Goal: Task Accomplishment & Management: Manage account settings

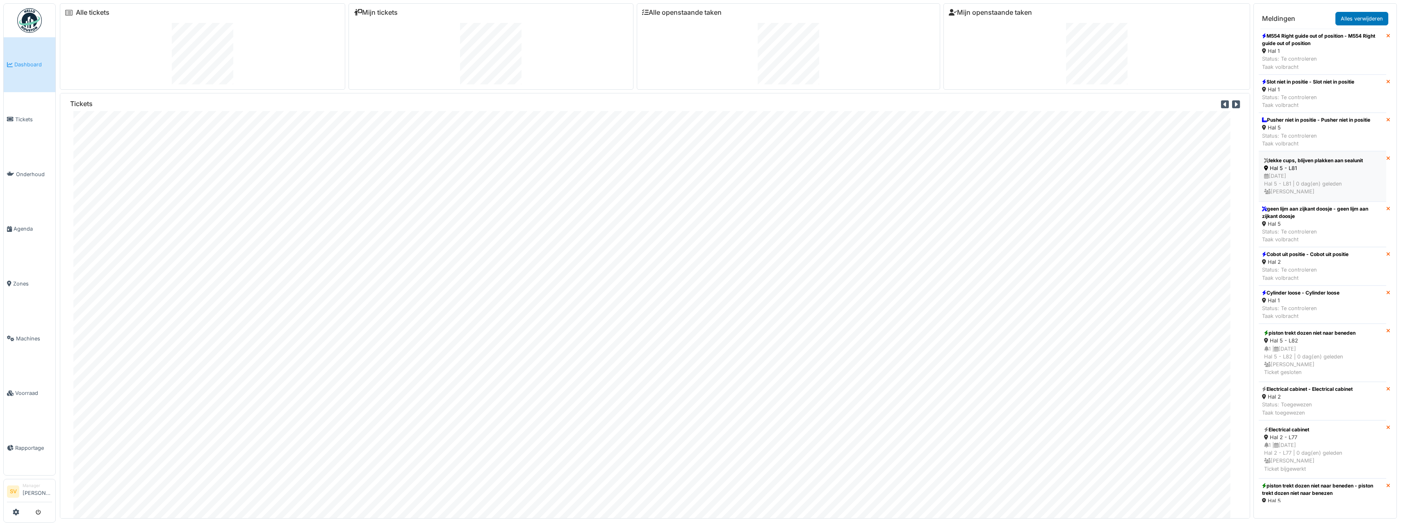
click at [1325, 175] on div "30/09/2025 Hal 5 - L81 | 0 dag(en) geleden Sonja Van de wyngaert" at bounding box center [1322, 184] width 117 height 24
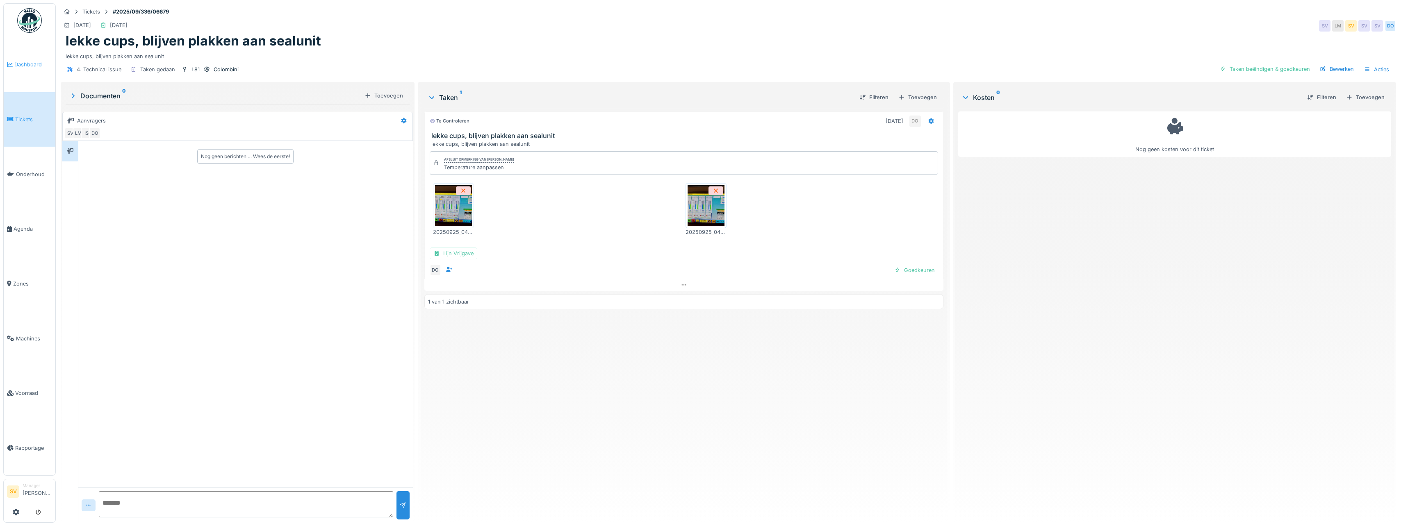
click at [30, 66] on span "Dashboard" at bounding box center [33, 65] width 38 height 8
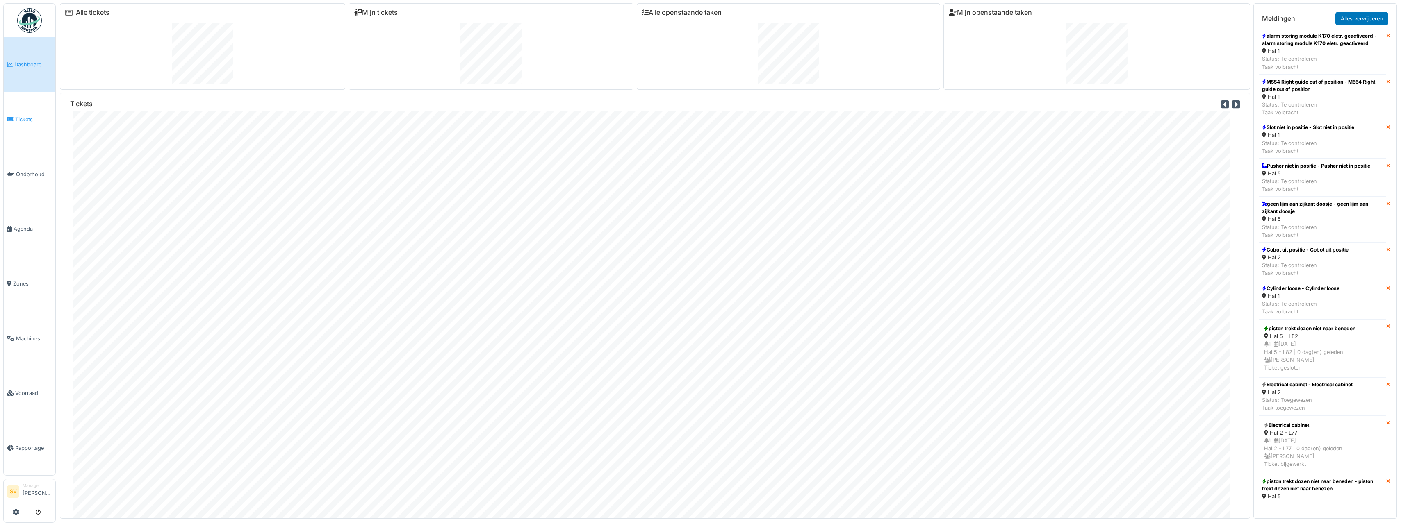
click at [26, 117] on span "Tickets" at bounding box center [33, 120] width 37 height 8
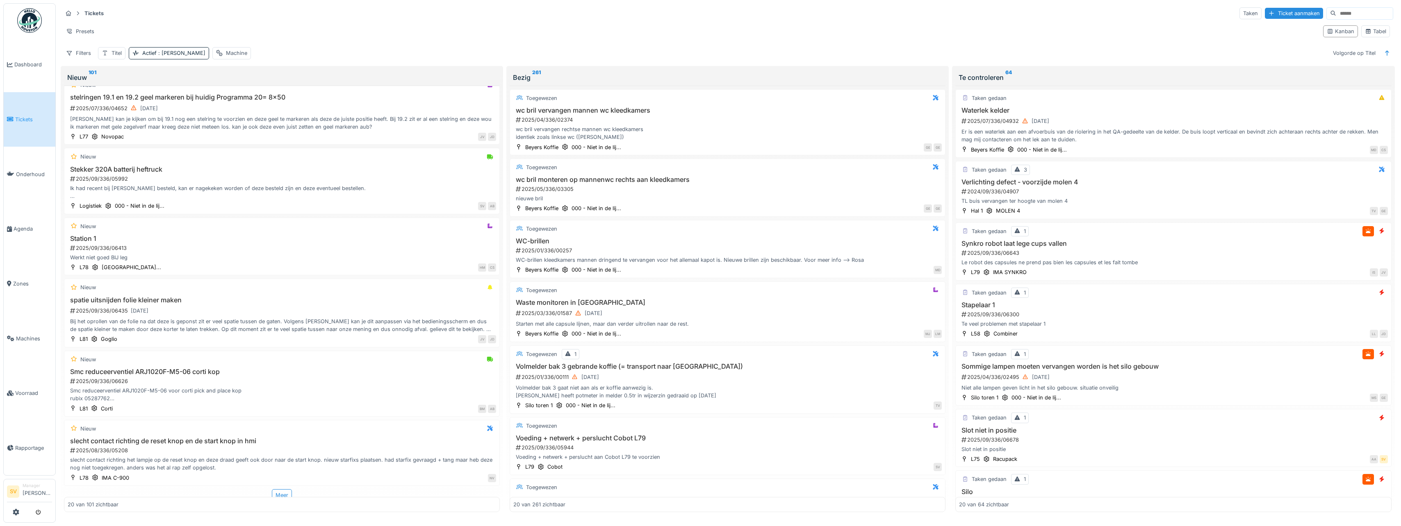
scroll to position [906, 0]
click at [276, 491] on div "Meer" at bounding box center [282, 491] width 20 height 12
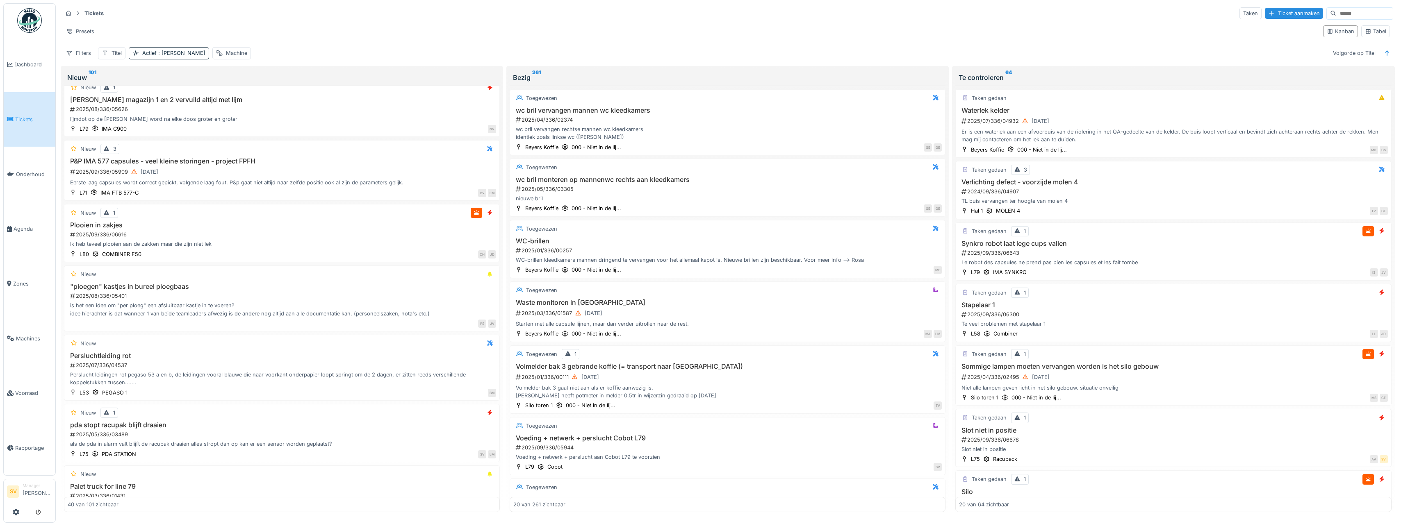
scroll to position [1767, 0]
click at [250, 232] on div "2025/09/336/06616" at bounding box center [282, 234] width 427 height 8
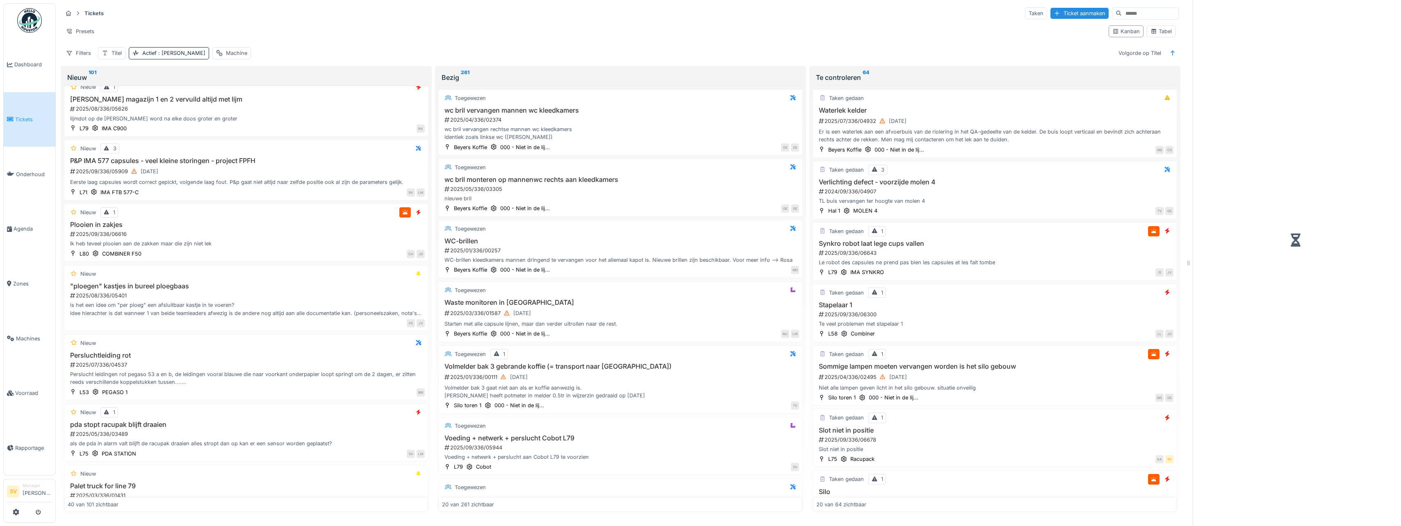
scroll to position [1774, 0]
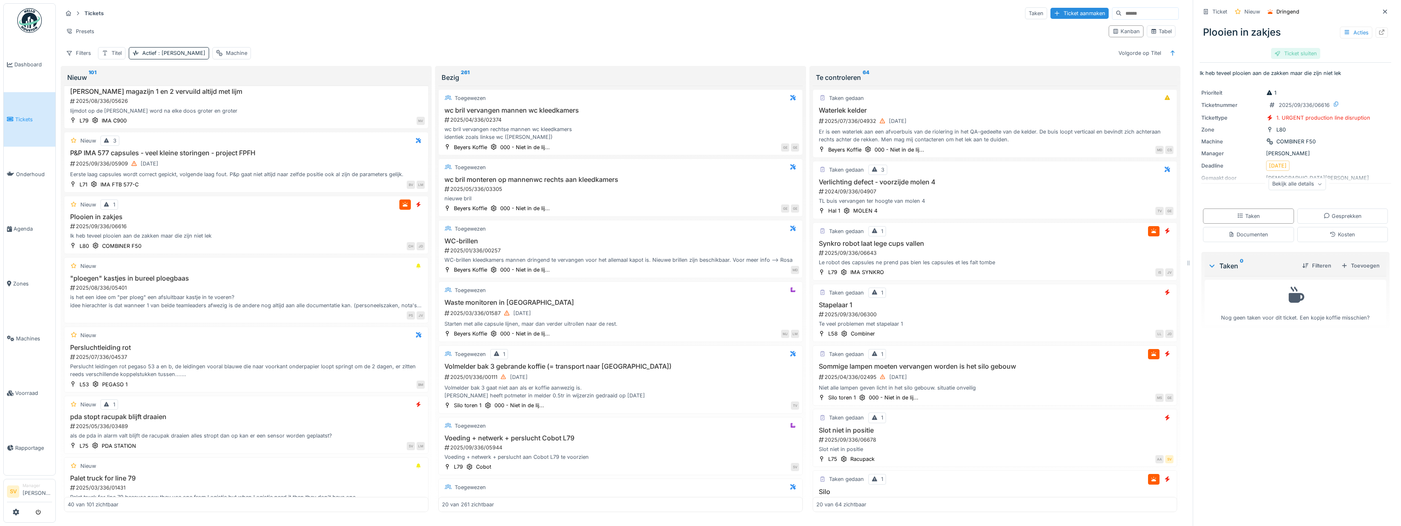
click at [1292, 51] on div "Ticket sluiten" at bounding box center [1295, 53] width 49 height 11
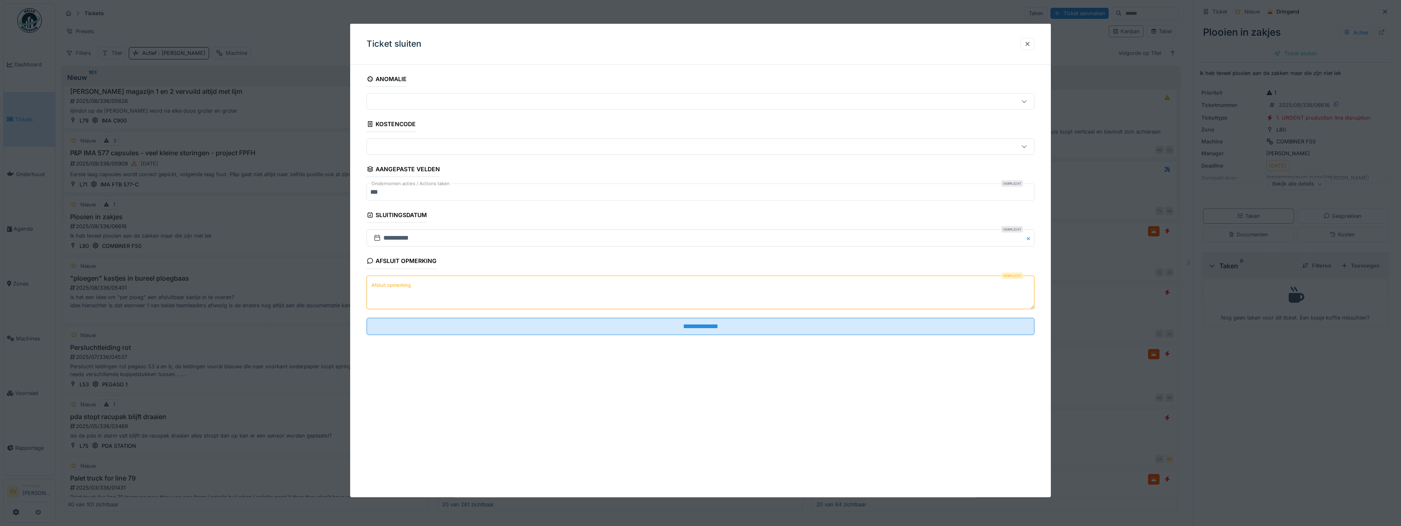
click at [416, 289] on textarea "Afsluit opmerking" at bounding box center [700, 292] width 668 height 34
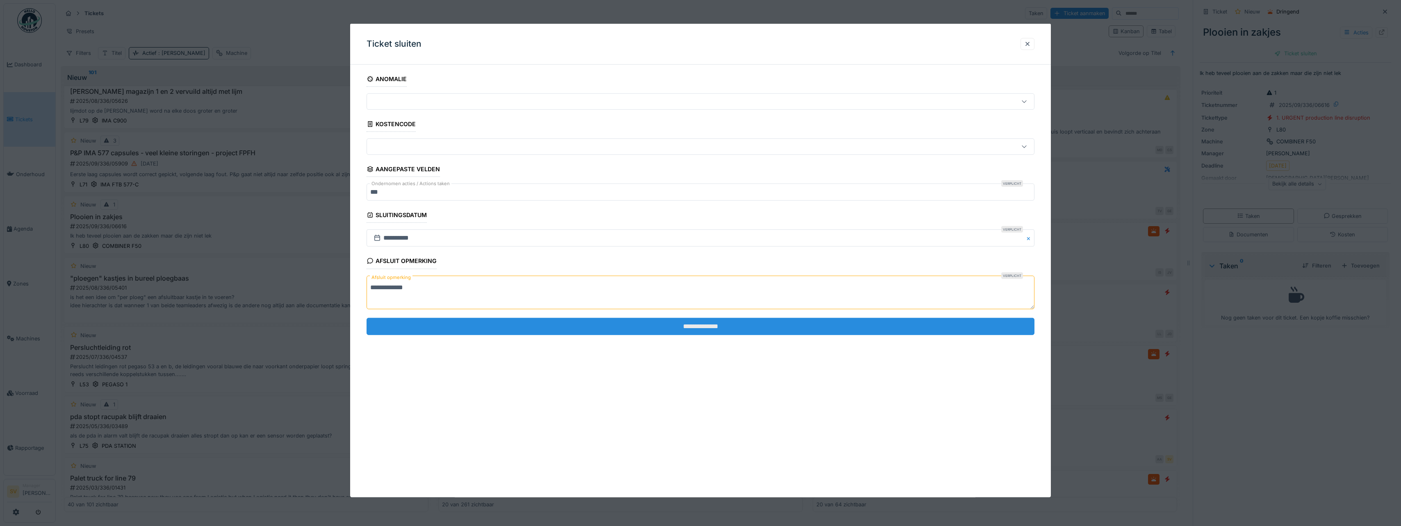
type textarea "**********"
click at [719, 325] on input "**********" at bounding box center [700, 326] width 668 height 17
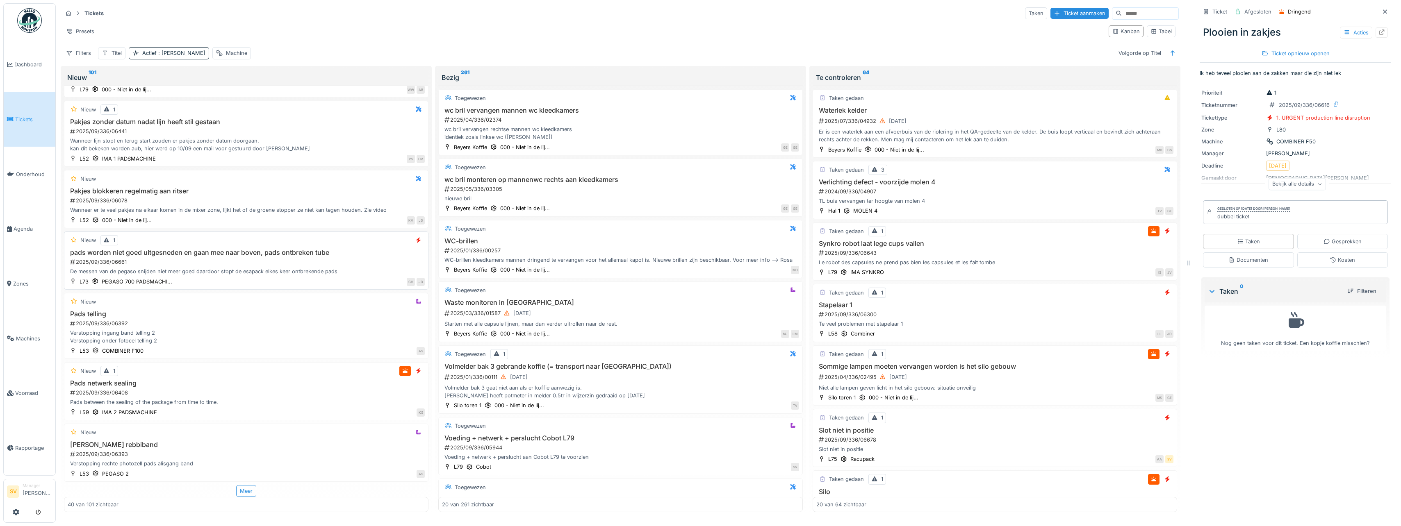
scroll to position [6, 0]
click at [239, 485] on div "Meer" at bounding box center [246, 491] width 20 height 12
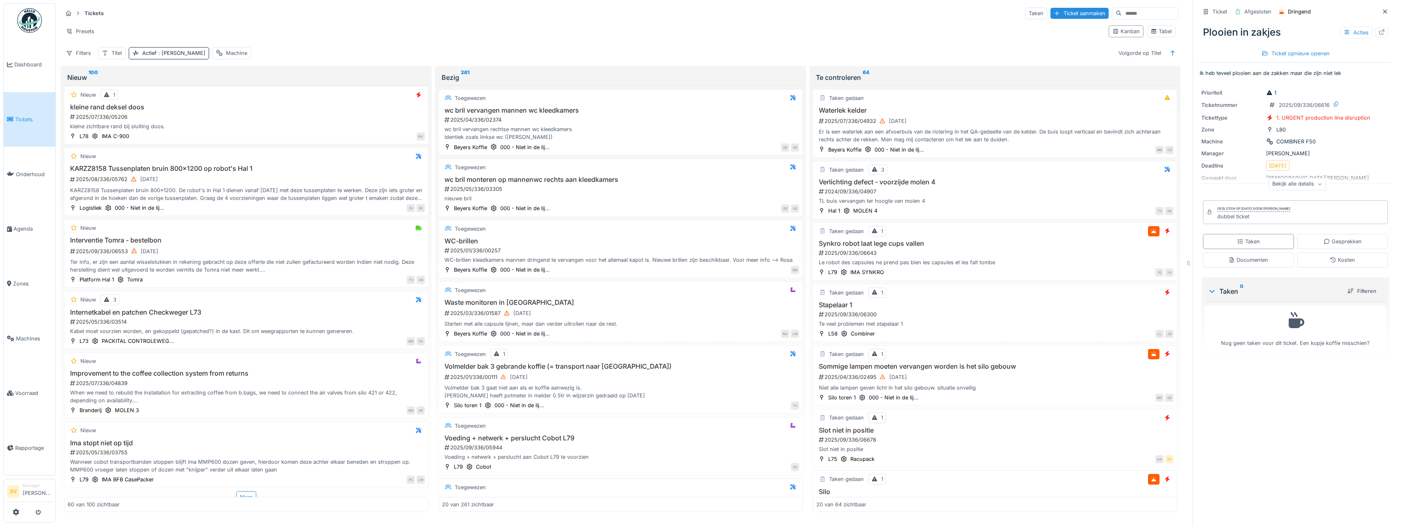
scroll to position [3526, 0]
click at [238, 486] on div "Meer" at bounding box center [246, 492] width 20 height 12
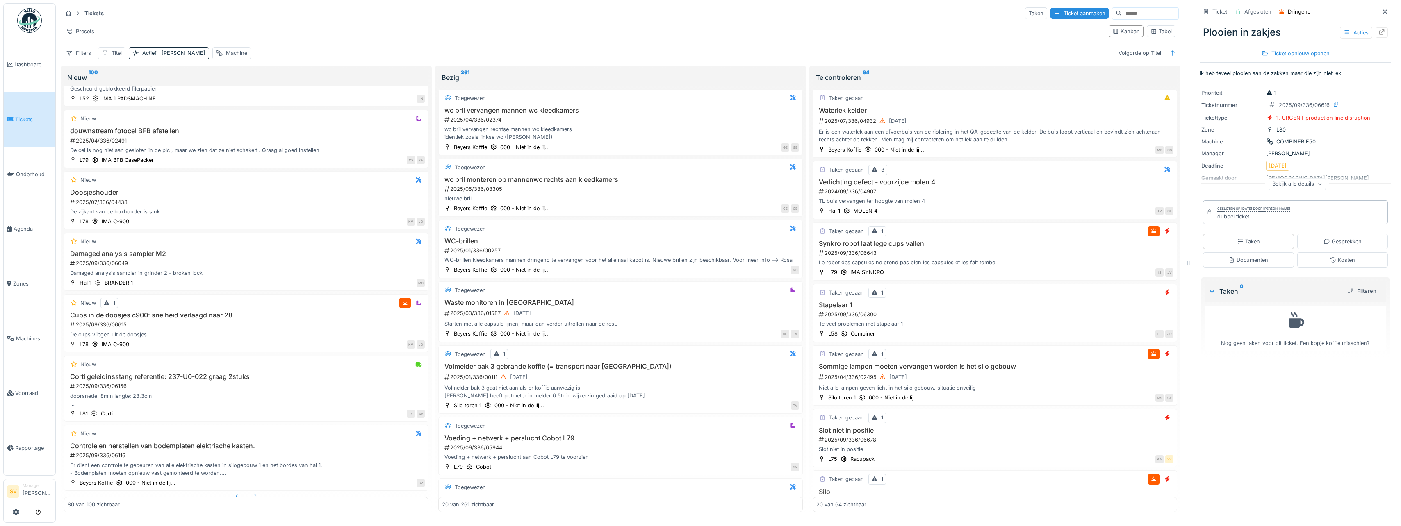
scroll to position [4799, 0]
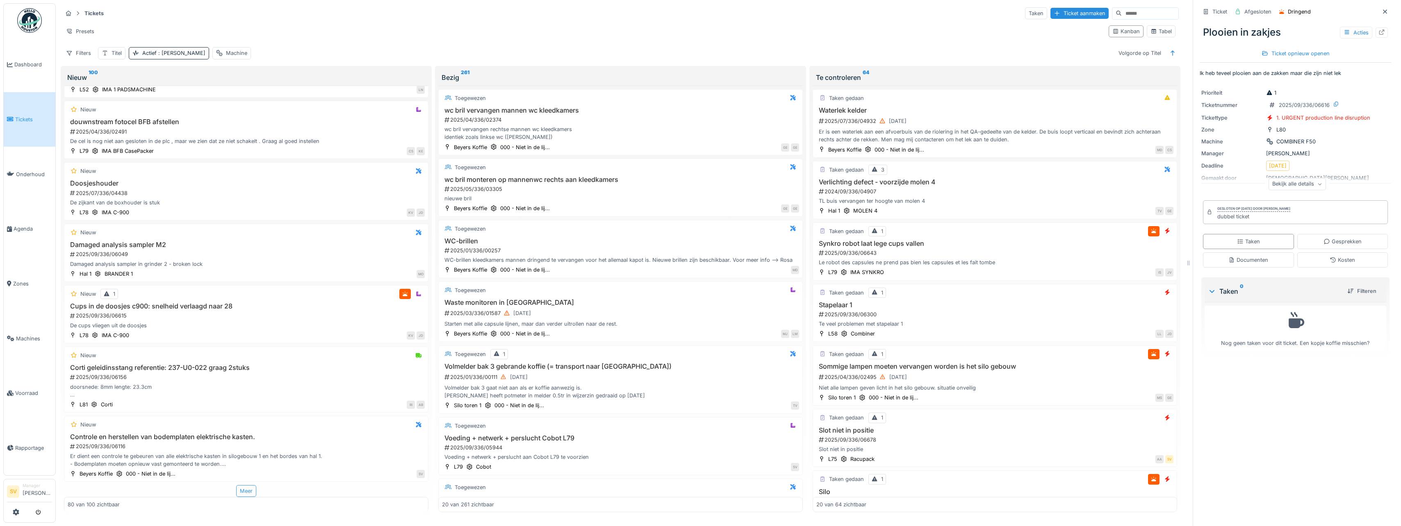
click at [246, 487] on div "Meer" at bounding box center [246, 491] width 20 height 12
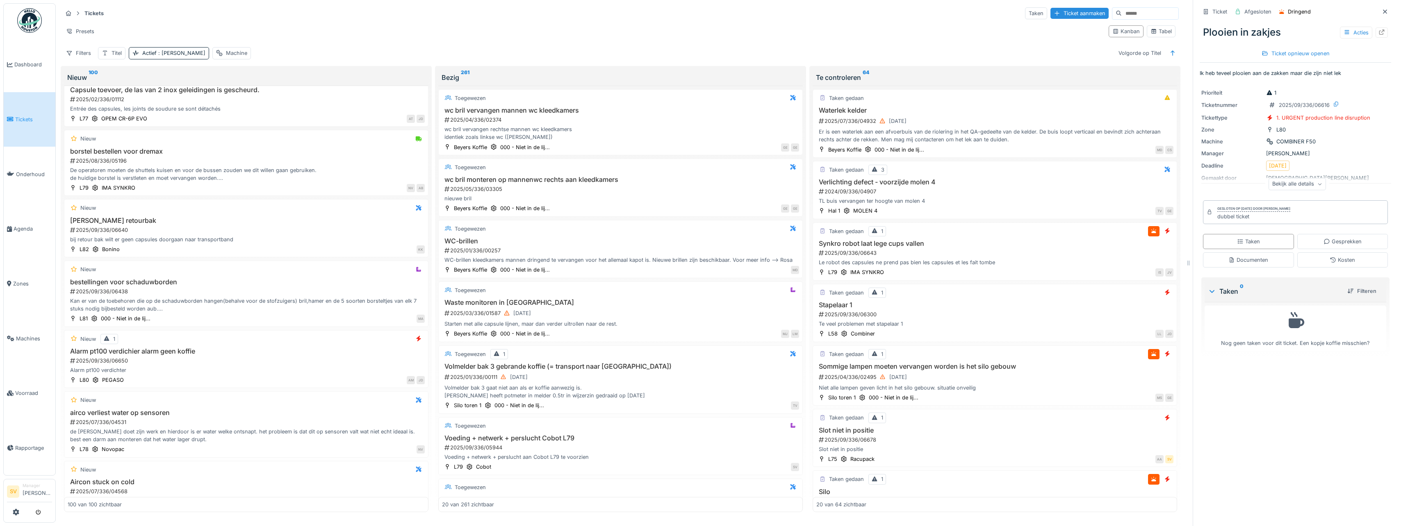
scroll to position [5619, 0]
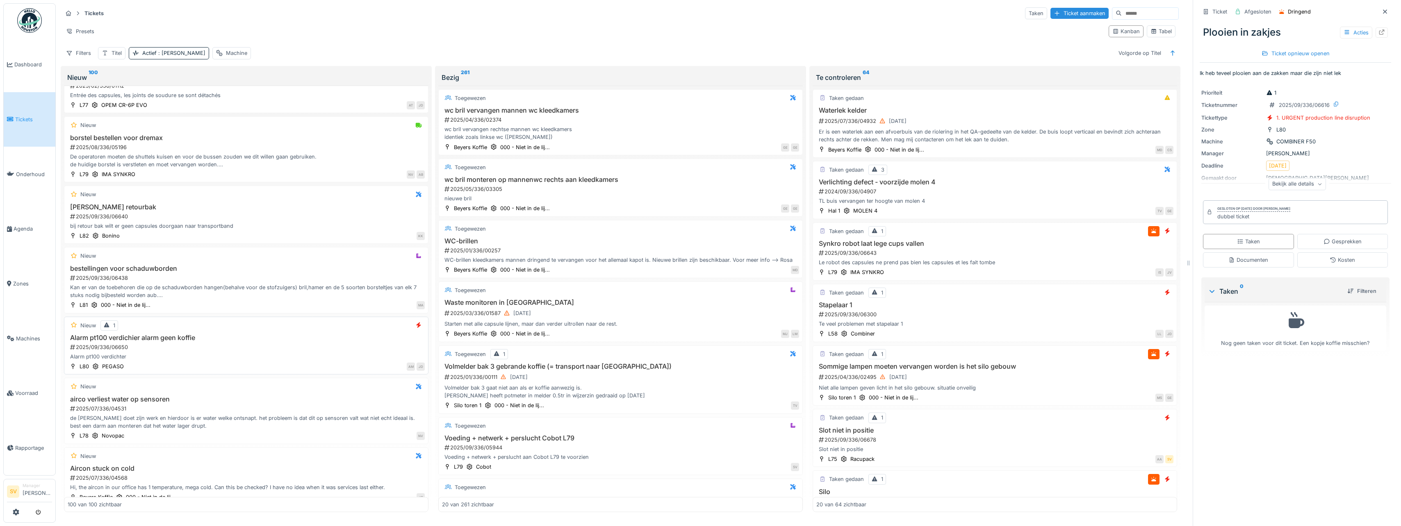
click at [292, 346] on div "2025/09/336/06650" at bounding box center [246, 347] width 355 height 8
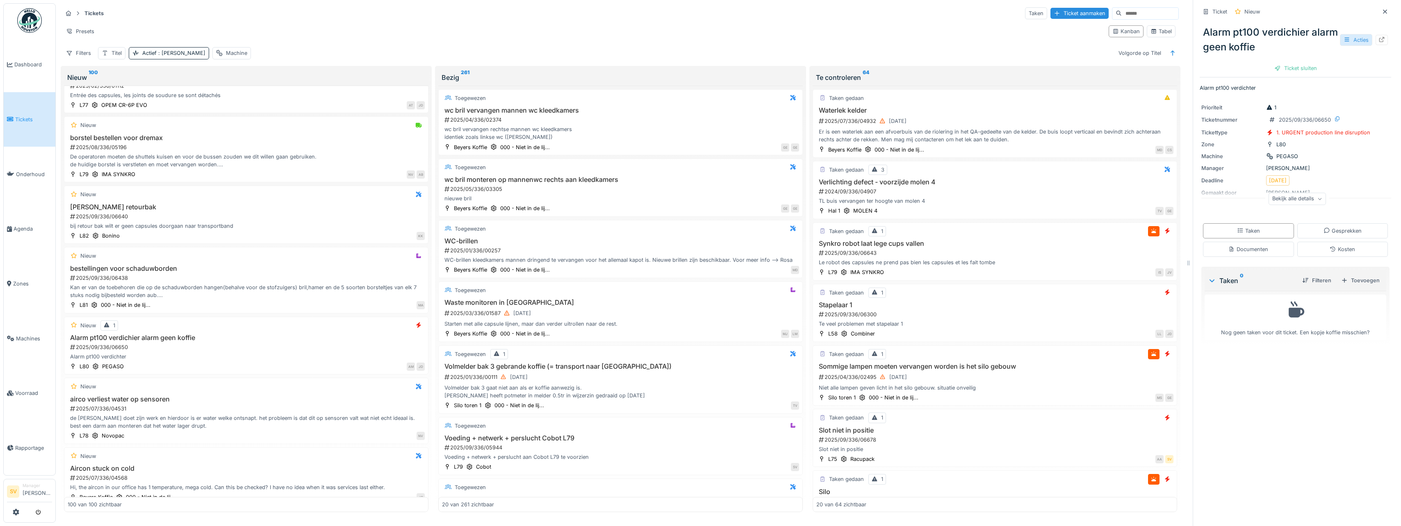
click at [1343, 37] on icon at bounding box center [1346, 39] width 7 height 5
click at [1289, 53] on div "Bewerken" at bounding box center [1303, 58] width 96 height 12
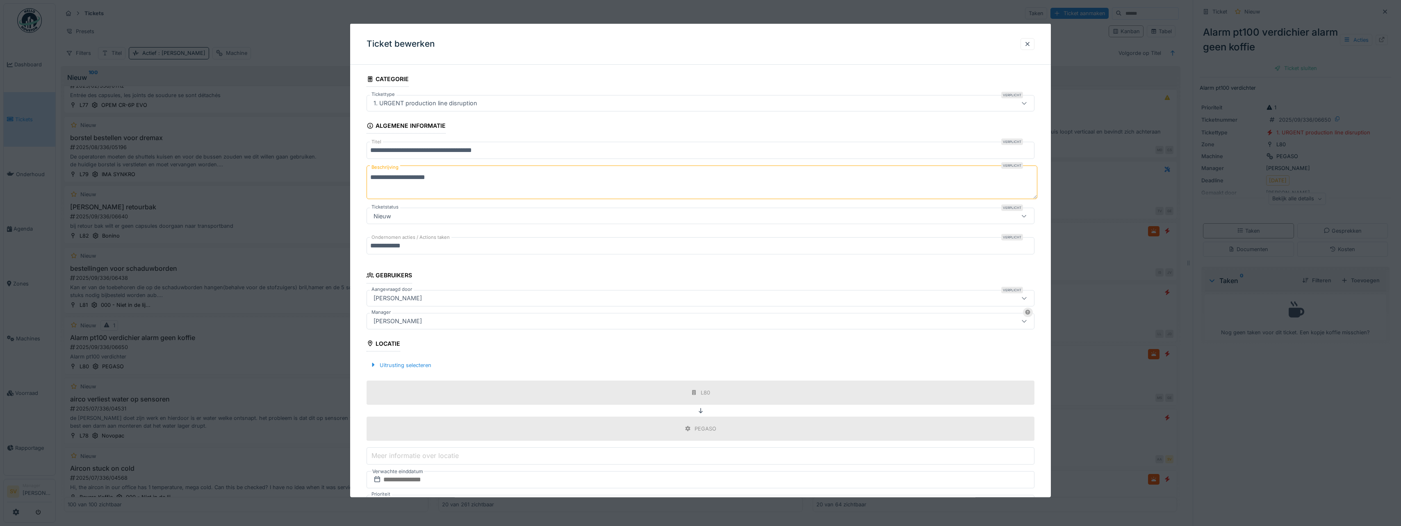
click at [428, 321] on div "Jasper De wit" at bounding box center [663, 320] width 587 height 9
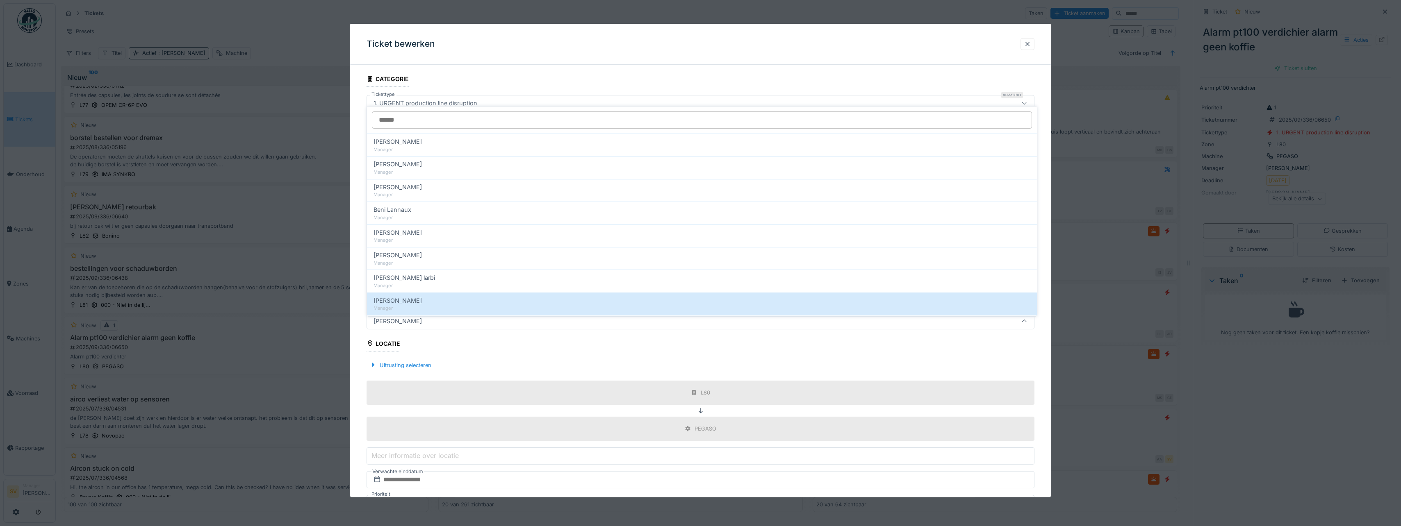
scroll to position [61, 0]
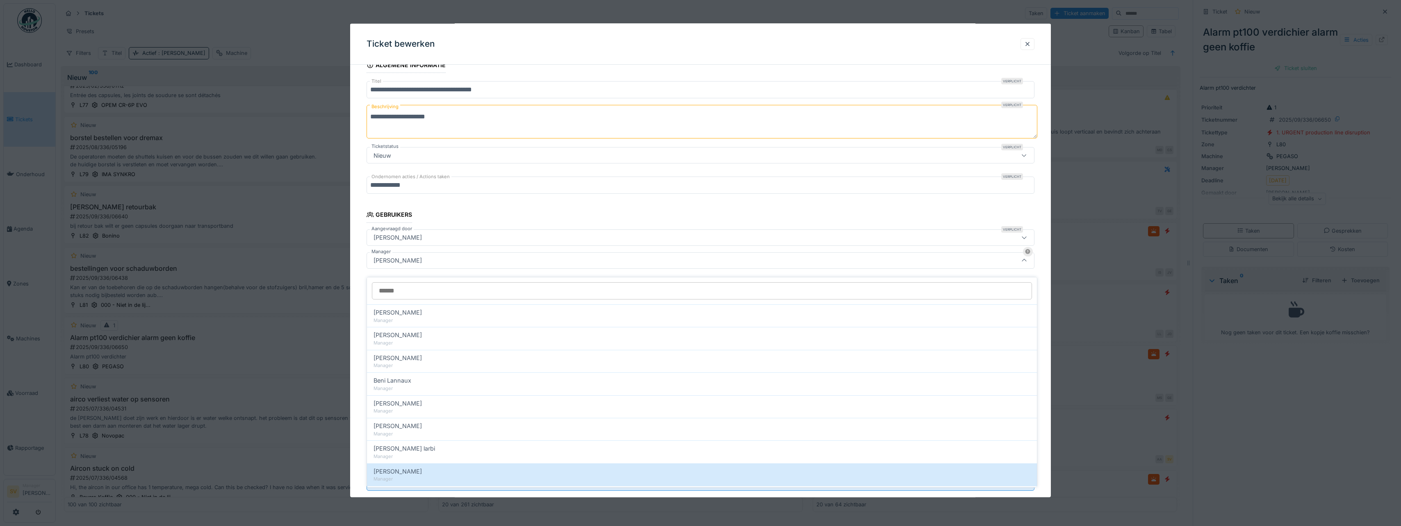
click at [412, 285] on input "Manager" at bounding box center [702, 290] width 660 height 17
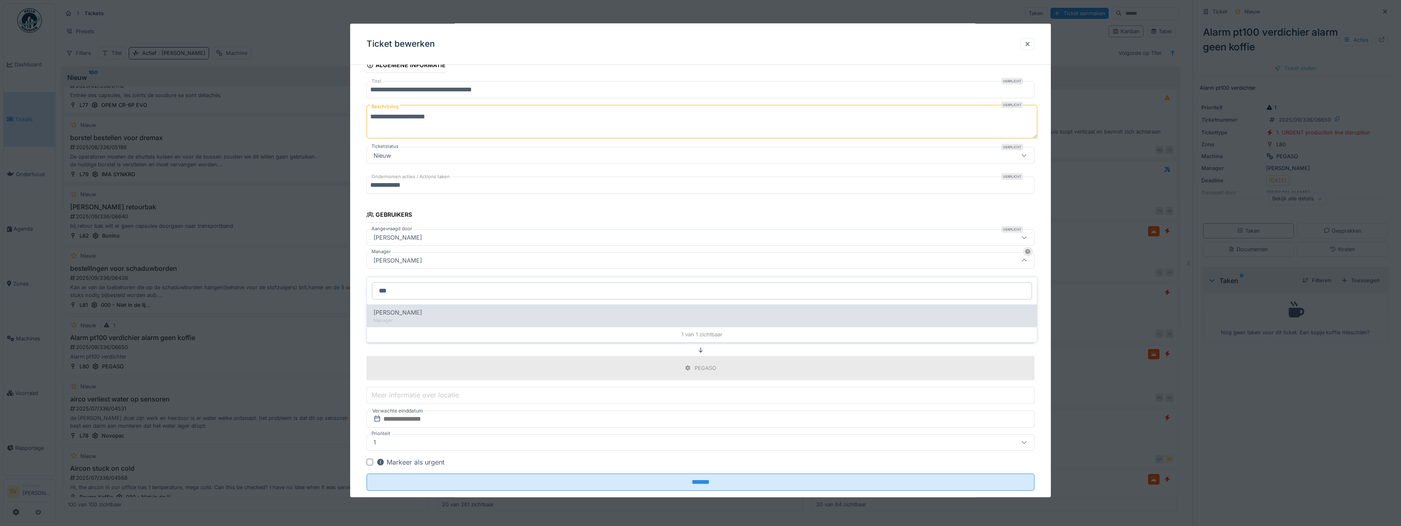
type input "***"
click at [420, 308] on span "[PERSON_NAME]" at bounding box center [397, 312] width 48 height 9
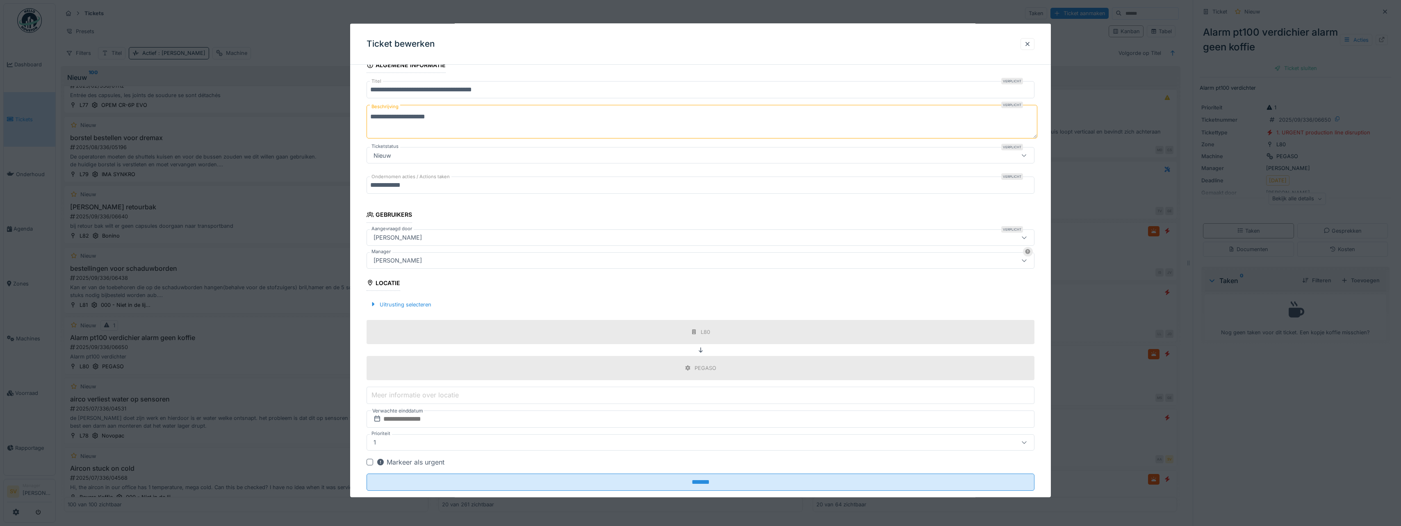
type input "****"
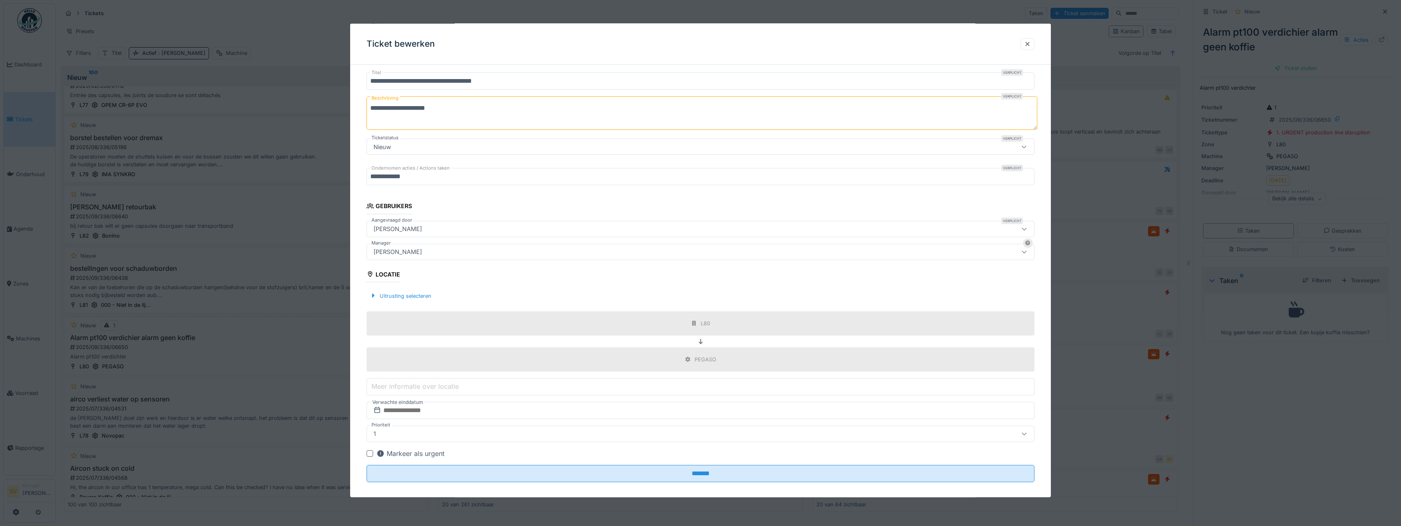
scroll to position [77, 0]
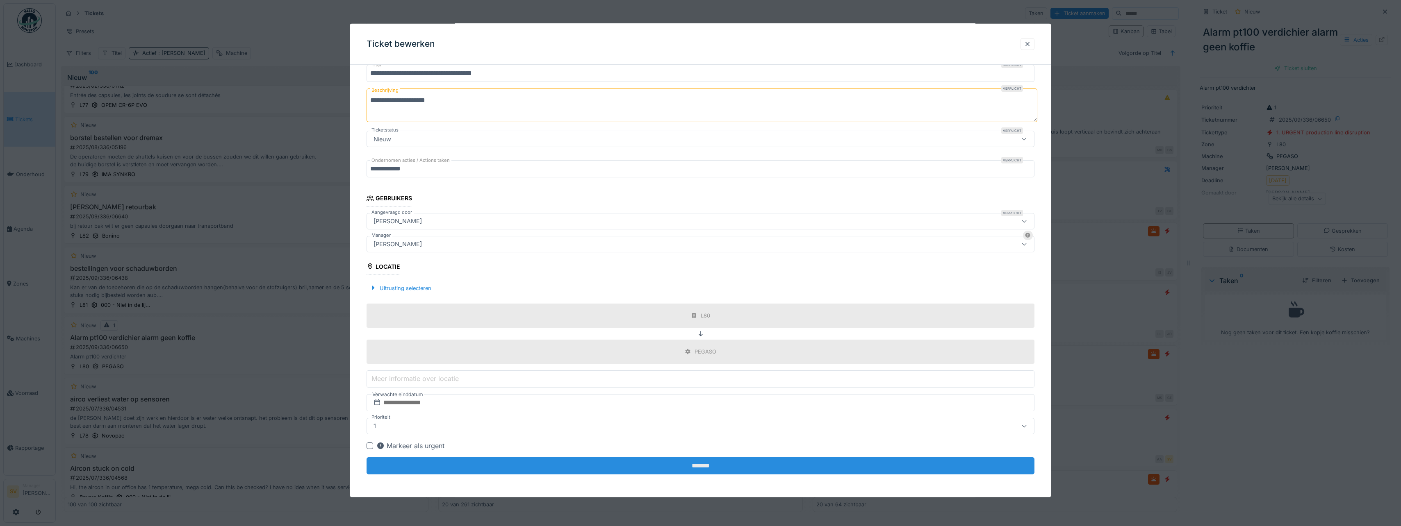
click at [701, 466] on input "*******" at bounding box center [700, 465] width 668 height 17
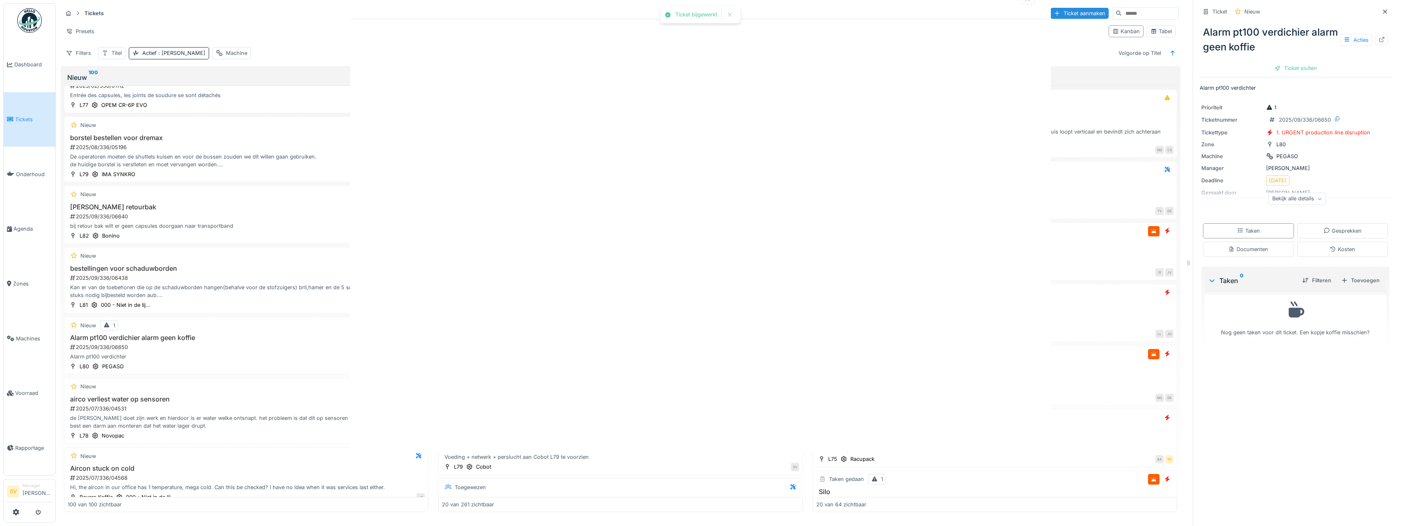
scroll to position [0, 0]
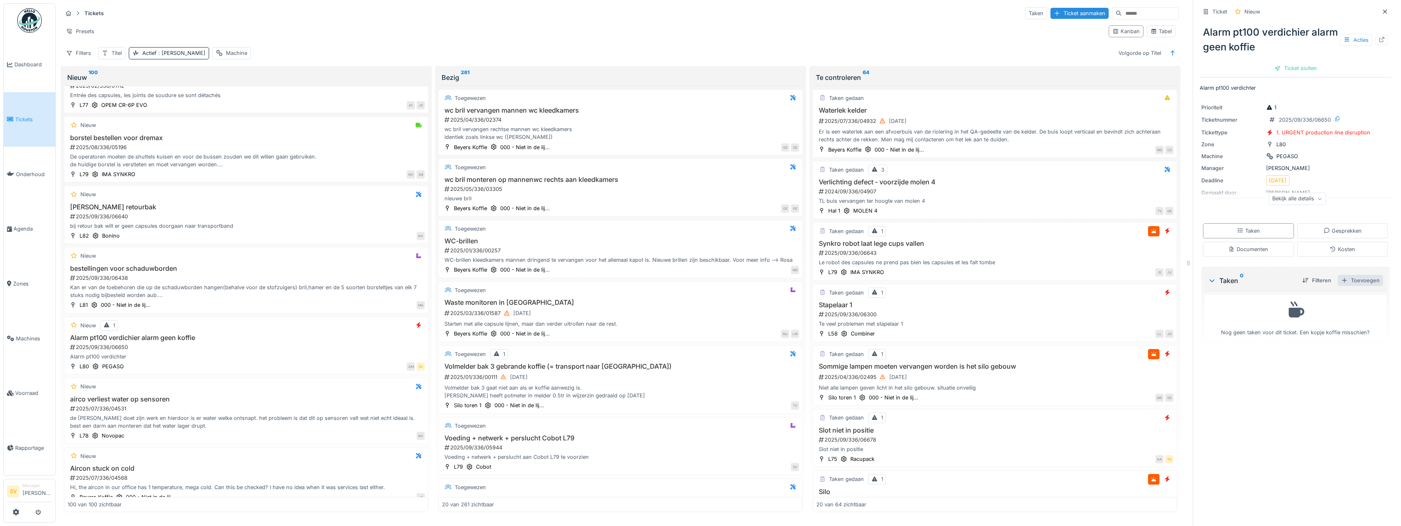
click at [1350, 275] on div "Toevoegen" at bounding box center [1359, 280] width 45 height 11
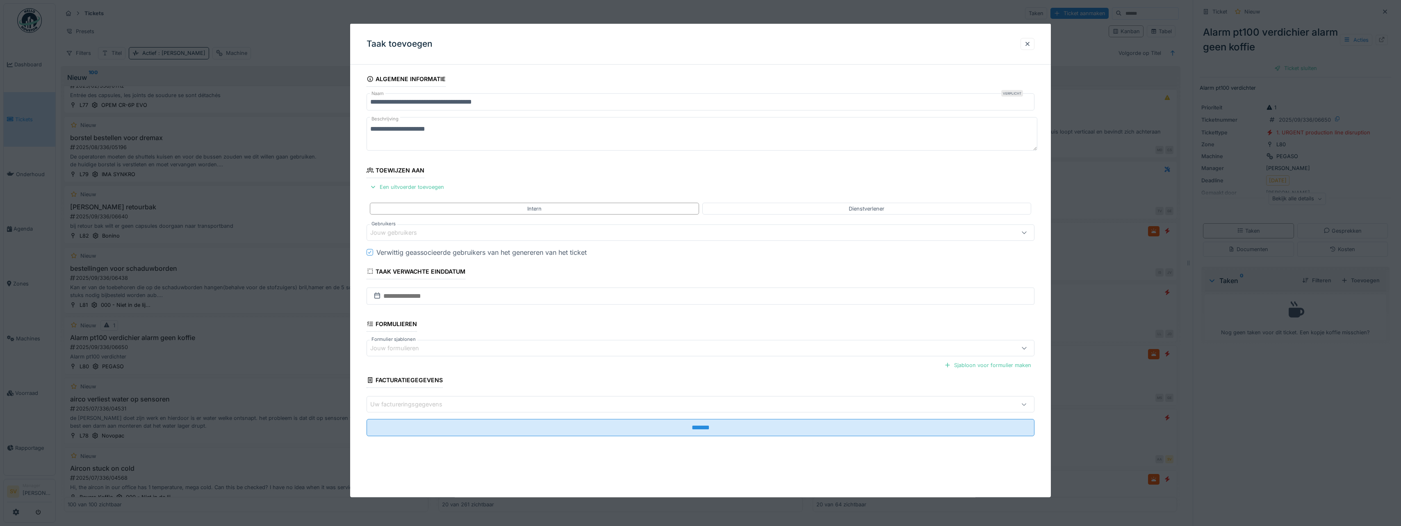
click at [405, 230] on div "Jouw gebruikers" at bounding box center [399, 232] width 58 height 9
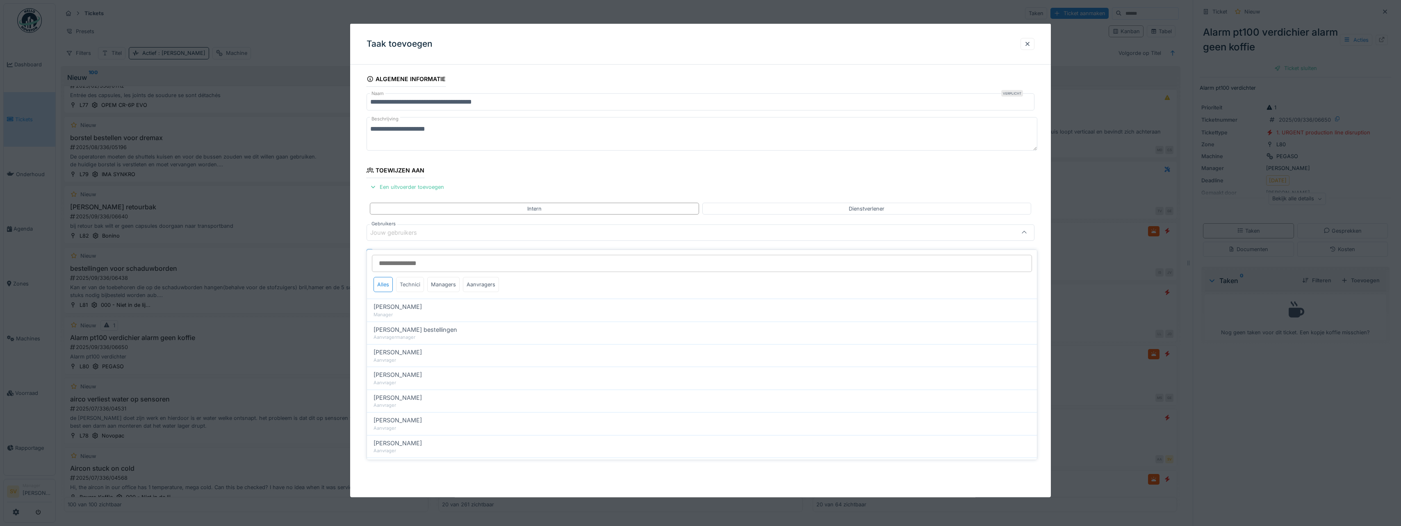
click at [412, 278] on div "Technici" at bounding box center [410, 284] width 28 height 15
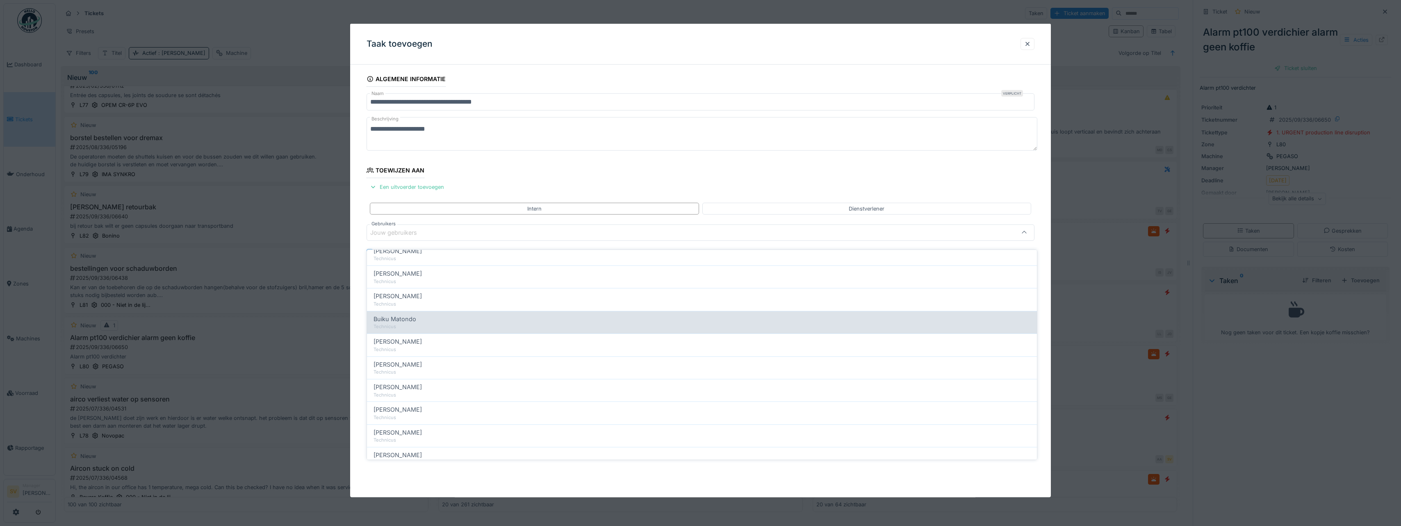
scroll to position [82, 0]
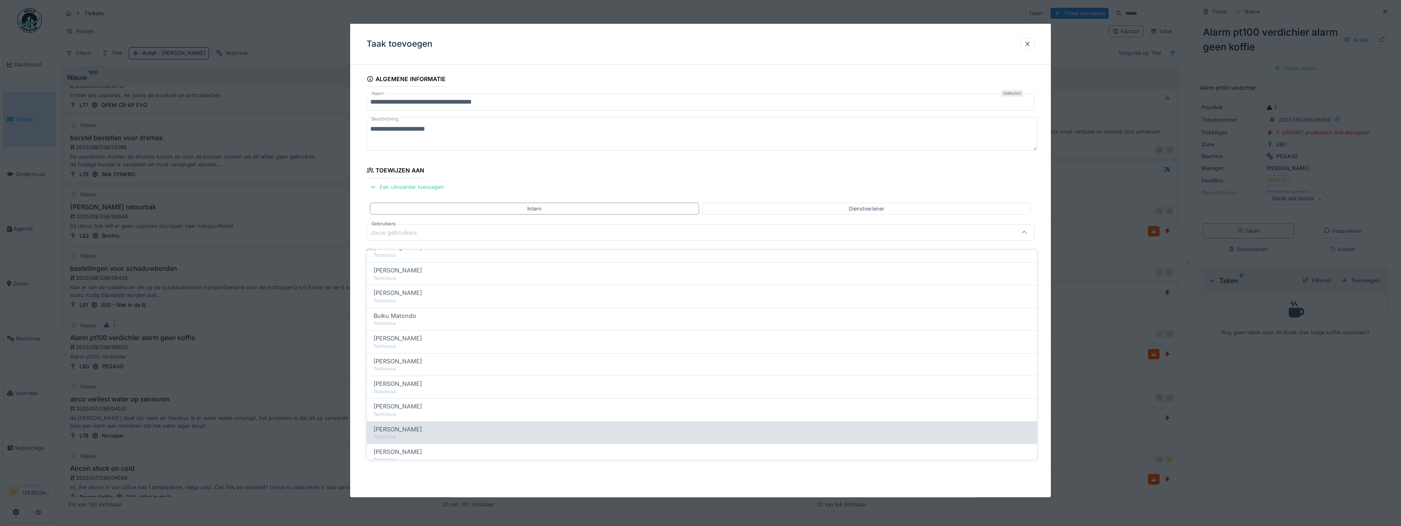
click at [396, 425] on span "Ismail Kosar" at bounding box center [397, 429] width 48 height 9
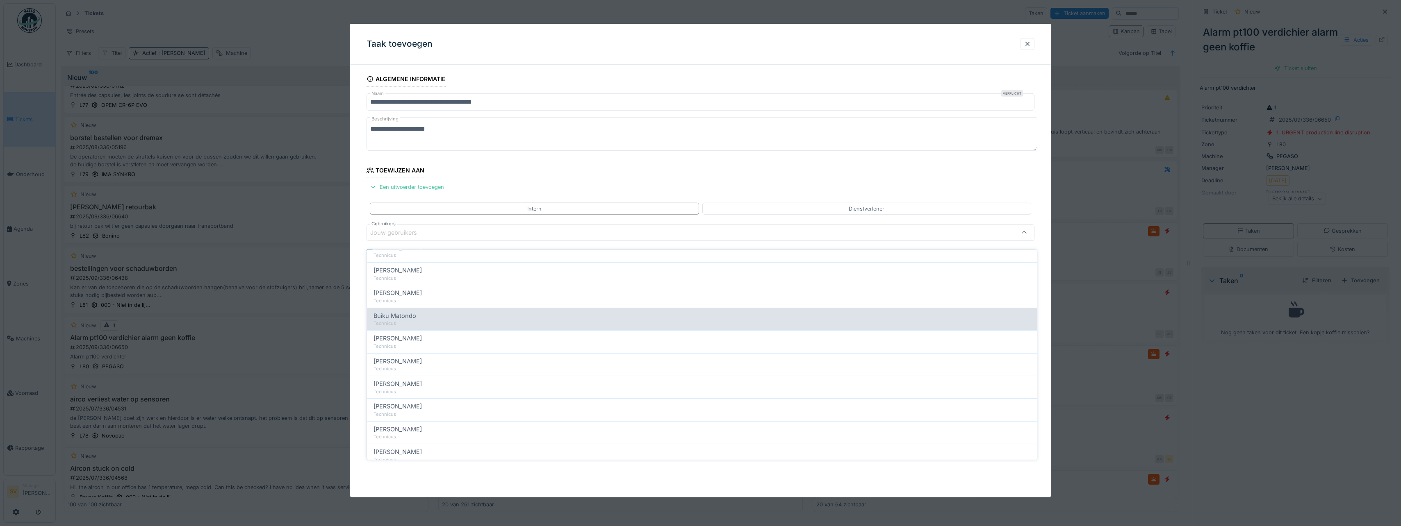
type input "****"
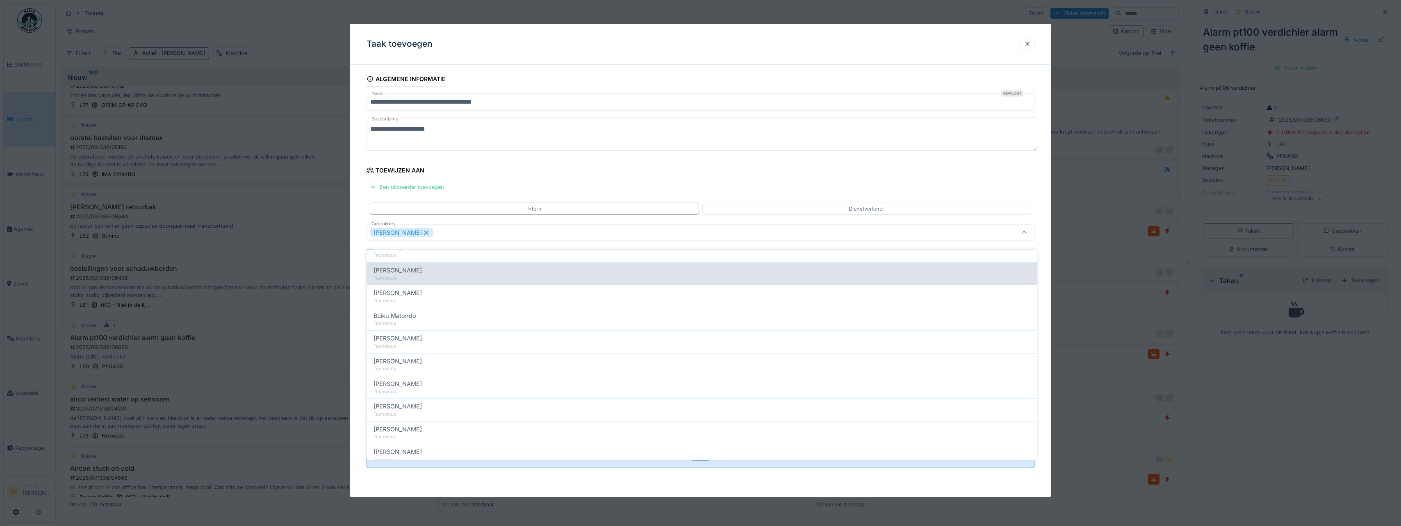
scroll to position [0, 0]
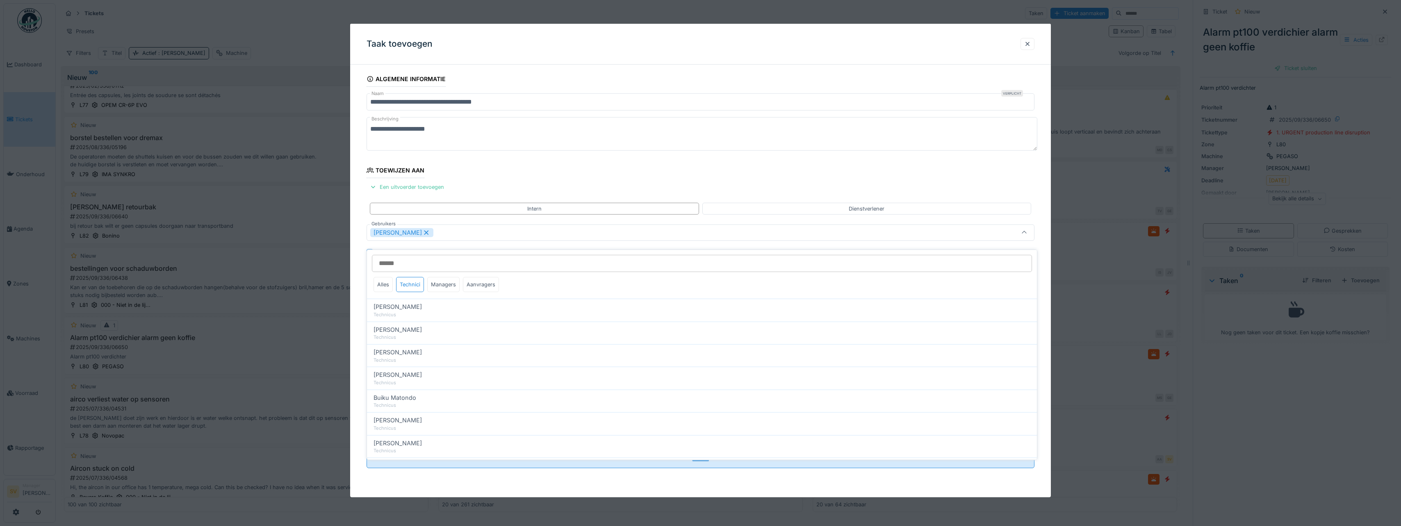
click at [1027, 232] on icon at bounding box center [1024, 232] width 7 height 5
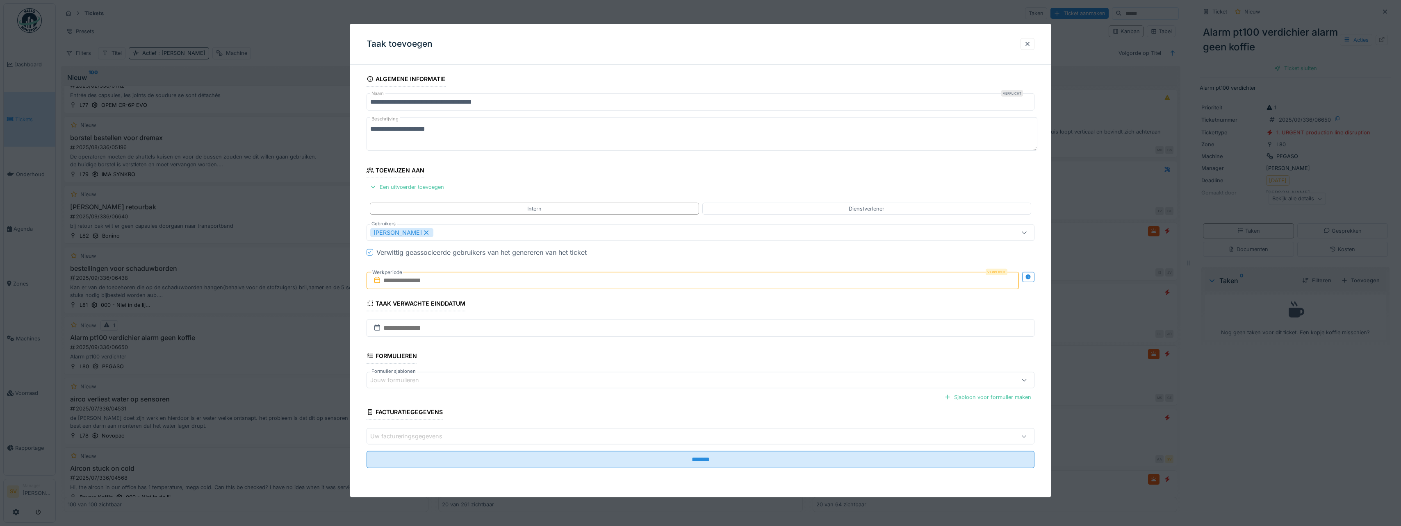
drag, startPoint x: 408, startPoint y: 283, endPoint x: 414, endPoint y: 283, distance: 5.7
click at [408, 283] on input "text" at bounding box center [692, 280] width 652 height 17
drag, startPoint x: 680, startPoint y: 372, endPoint x: 689, endPoint y: 373, distance: 8.6
click at [680, 373] on div "24" at bounding box center [680, 374] width 11 height 11
click at [695, 373] on div "25" at bounding box center [694, 374] width 11 height 12
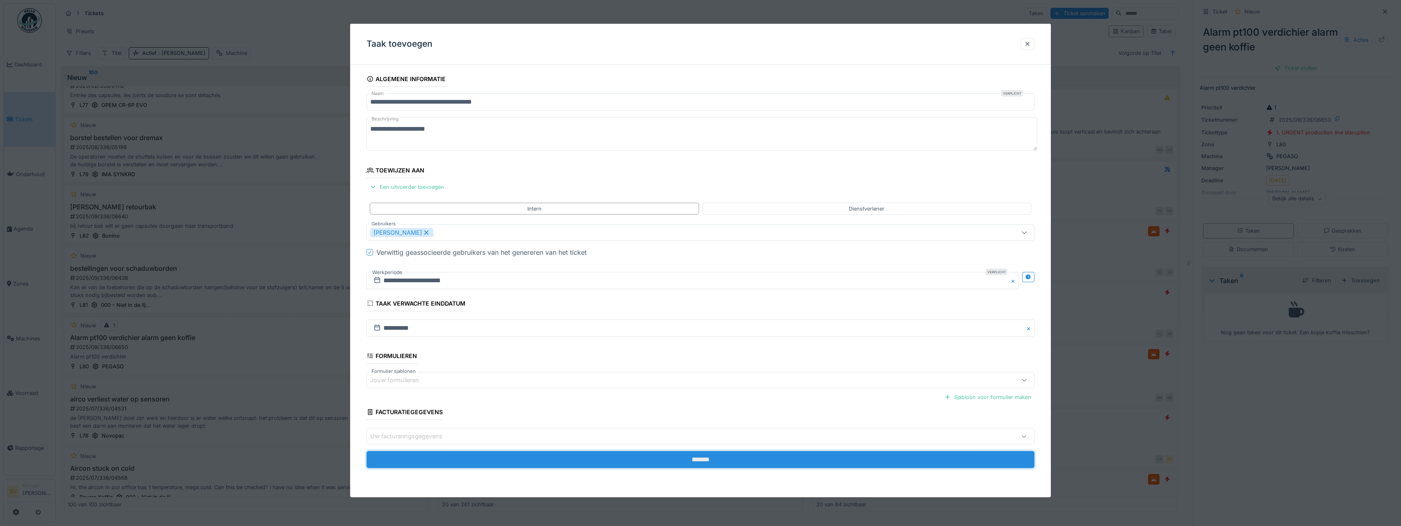
click at [699, 457] on input "*******" at bounding box center [700, 459] width 668 height 17
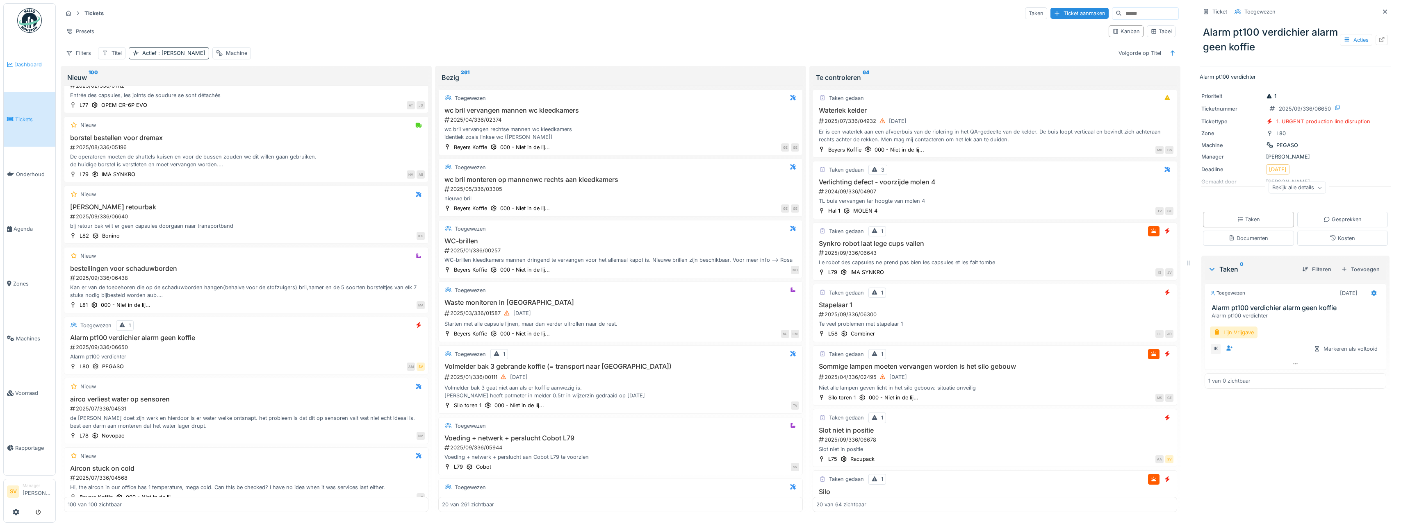
click at [34, 64] on span "Dashboard" at bounding box center [33, 65] width 38 height 8
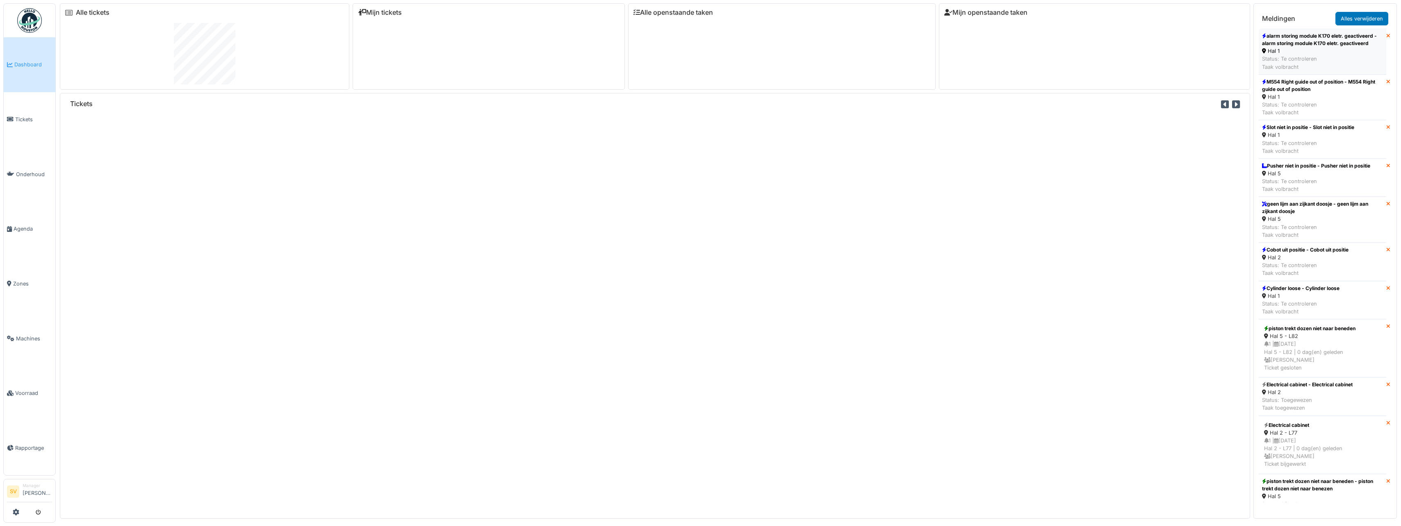
click at [1330, 57] on div "Status: Te controleren Taak volbracht" at bounding box center [1322, 63] width 121 height 16
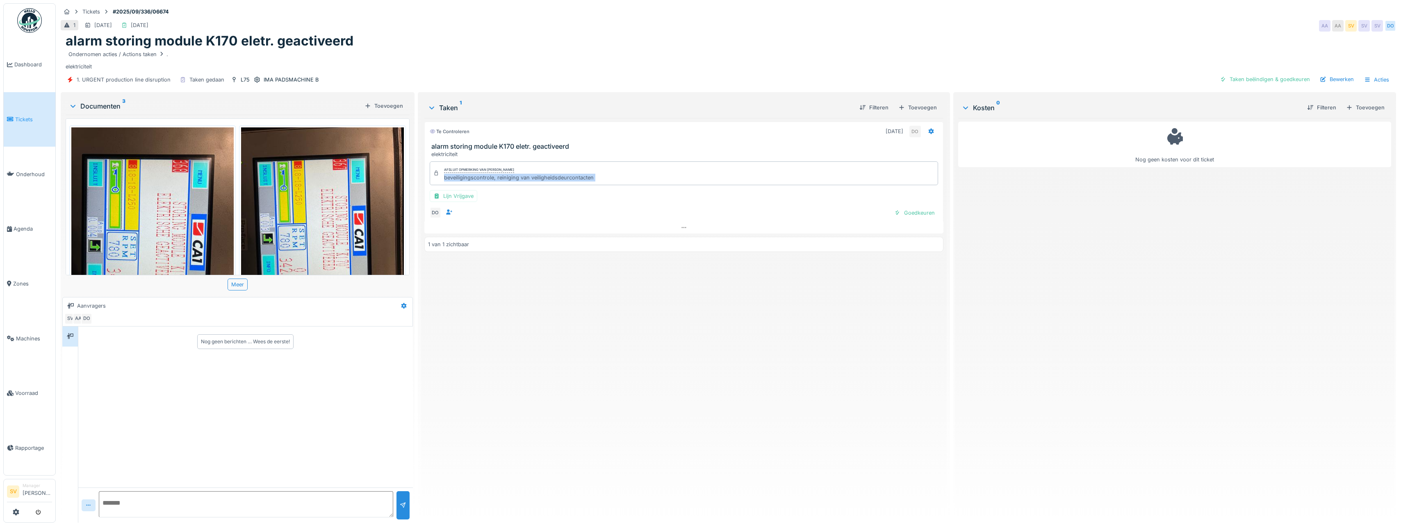
drag, startPoint x: 441, startPoint y: 177, endPoint x: 587, endPoint y: 189, distance: 146.8
click at [587, 189] on div "Afsluit opmerking van Damian Olejnik beveiligingscontrole, reiniging van veilig…" at bounding box center [683, 190] width 519 height 64
copy div "beveiligingscontrole, reiniging van veiligheidsdeurcontacten Lijn Vrijgave DO G…"
click at [1256, 81] on div "Taken beëindigen & goedkeuren" at bounding box center [1264, 79] width 97 height 11
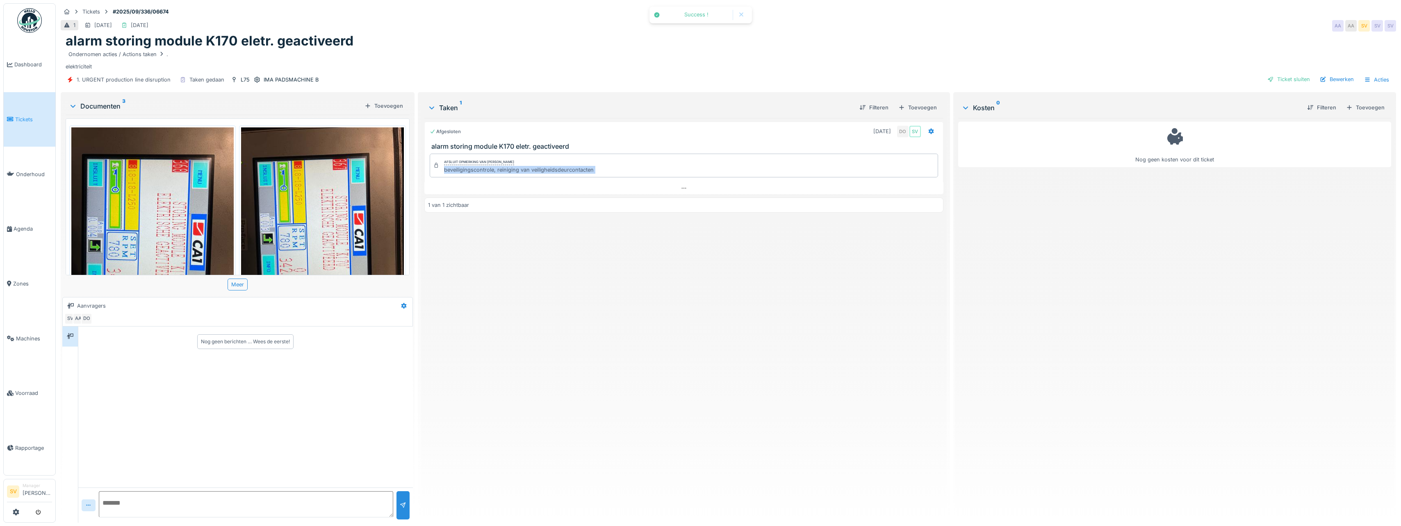
click at [1276, 79] on div "Ticket sluiten" at bounding box center [1288, 79] width 49 height 11
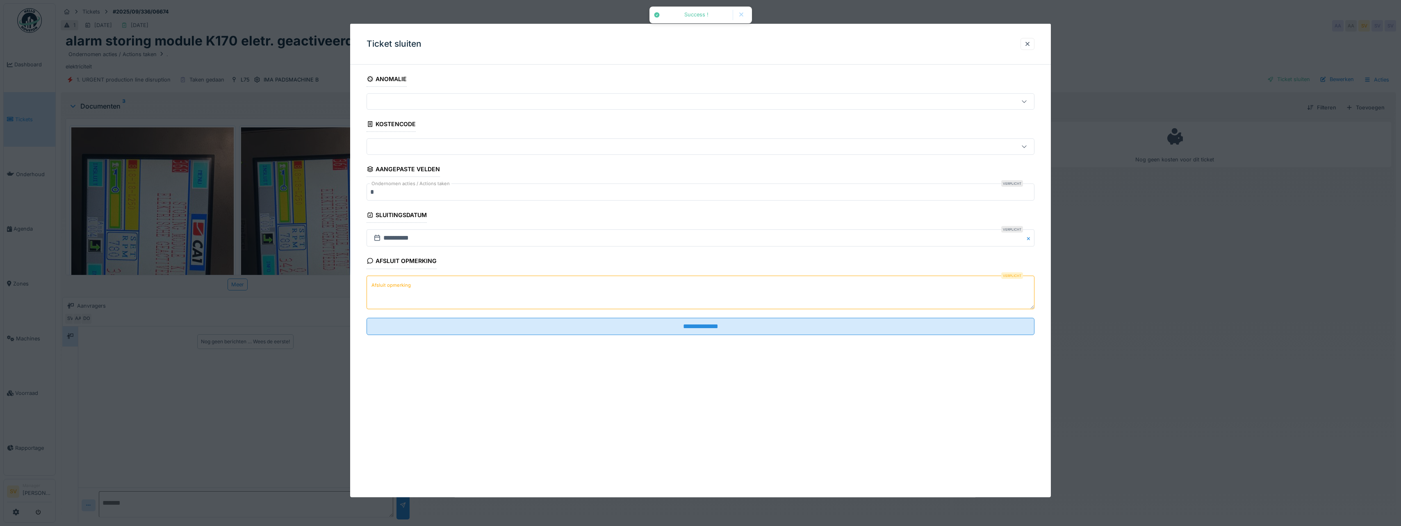
click at [650, 284] on textarea "Afsluit opmerking" at bounding box center [700, 292] width 668 height 34
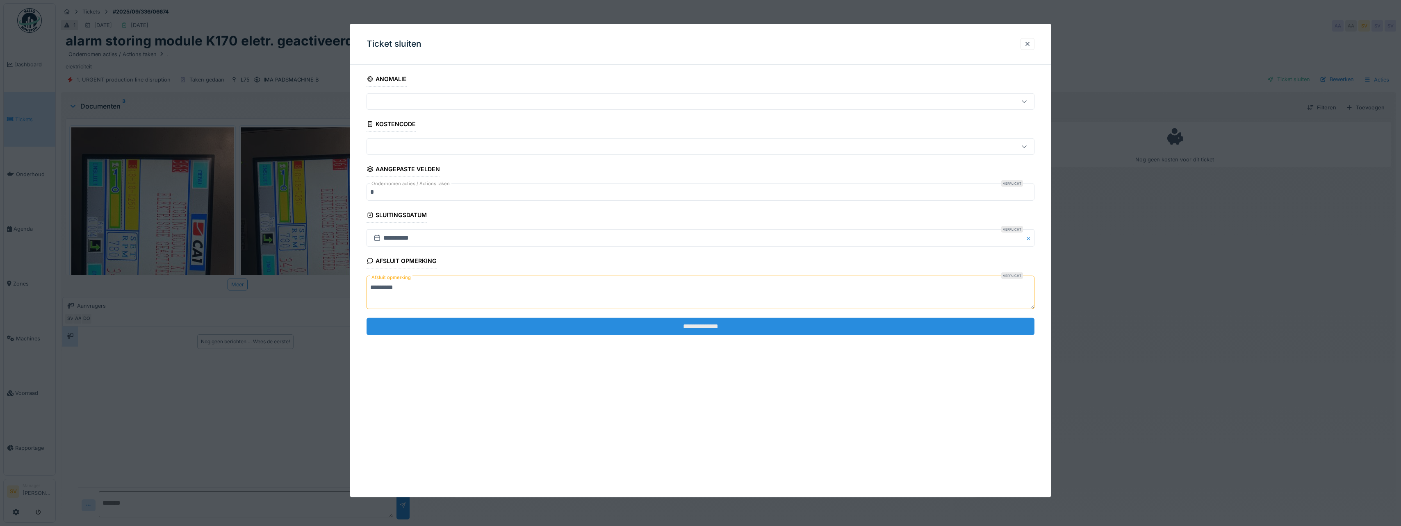
type textarea "*********"
click at [682, 329] on input "**********" at bounding box center [700, 326] width 668 height 17
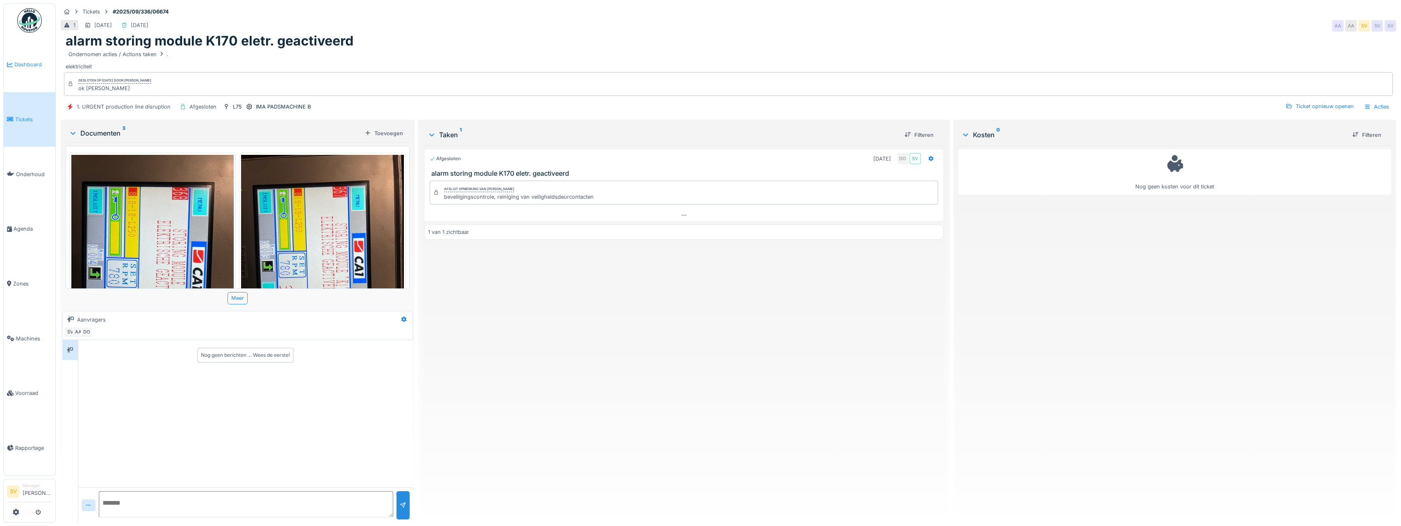
drag, startPoint x: 19, startPoint y: 64, endPoint x: 25, endPoint y: 64, distance: 6.1
click at [19, 64] on span "Dashboard" at bounding box center [33, 65] width 38 height 8
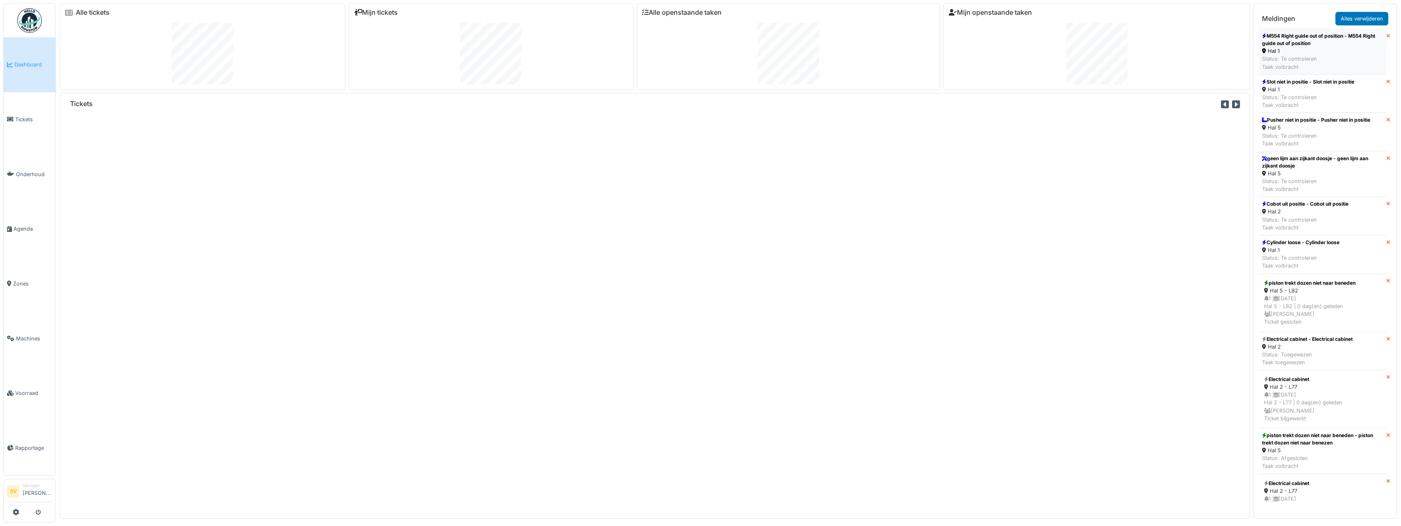
click at [1298, 57] on div "Status: Te controleren Taak volbracht" at bounding box center [1322, 63] width 121 height 16
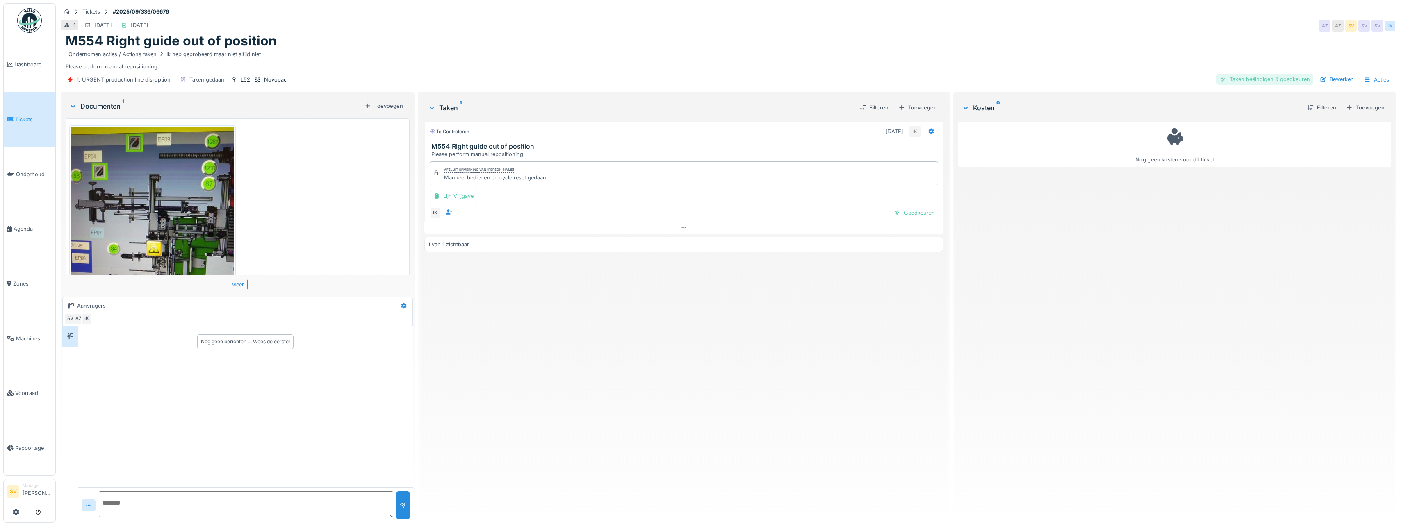
click at [1263, 80] on div "Taken beëindigen & goedkeuren" at bounding box center [1264, 79] width 97 height 11
drag, startPoint x: 441, startPoint y: 171, endPoint x: 547, endPoint y: 175, distance: 106.2
click at [547, 175] on div "Afsluit opmerking van [PERSON_NAME] Manueel bedienen en cycle reset gedaan." at bounding box center [684, 166] width 508 height 24
copy div "Manueel bedienen en cycle reset gedaan."
click at [1280, 82] on div "Ticket sluiten" at bounding box center [1288, 79] width 49 height 11
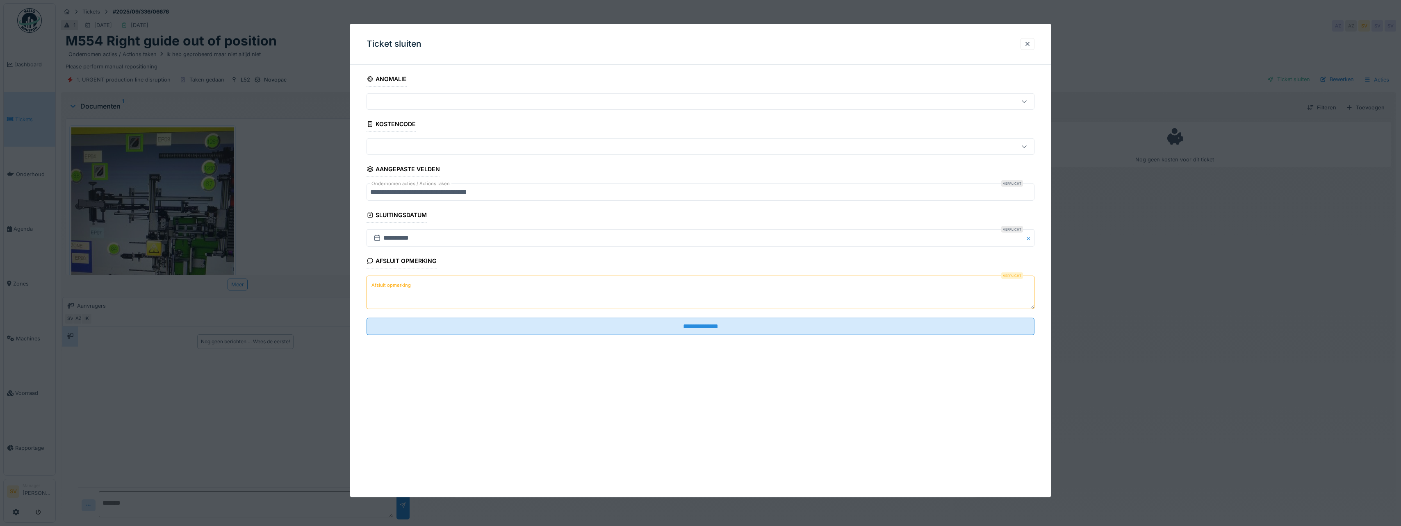
click at [568, 280] on textarea "Afsluit opmerking" at bounding box center [700, 292] width 668 height 34
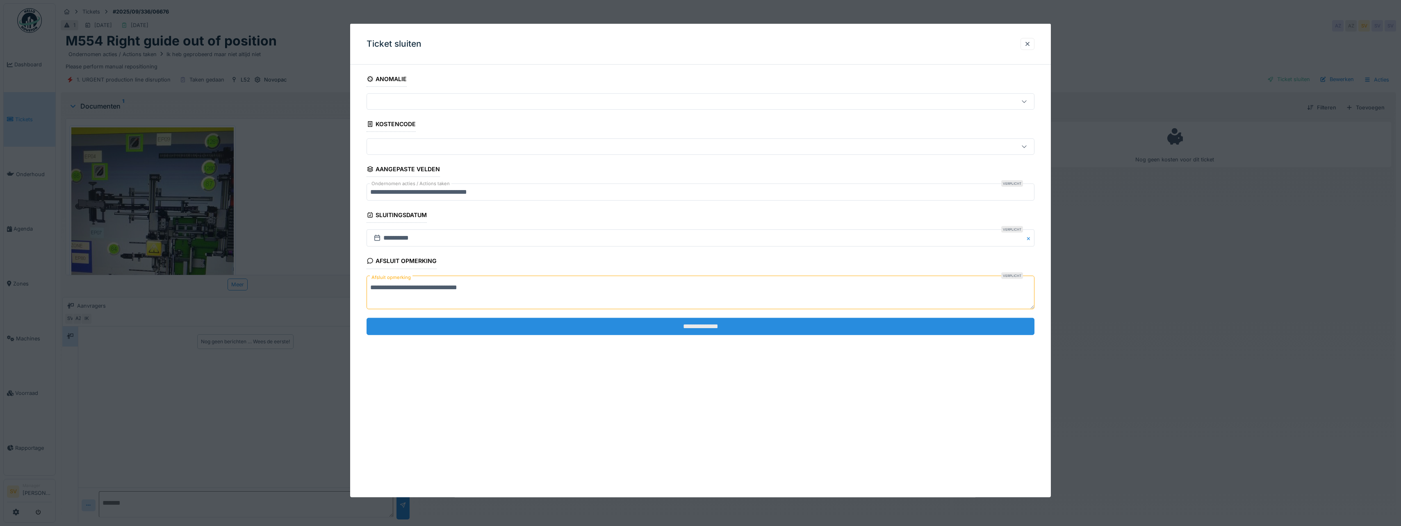
type textarea "**********"
click at [715, 327] on input "**********" at bounding box center [700, 326] width 668 height 17
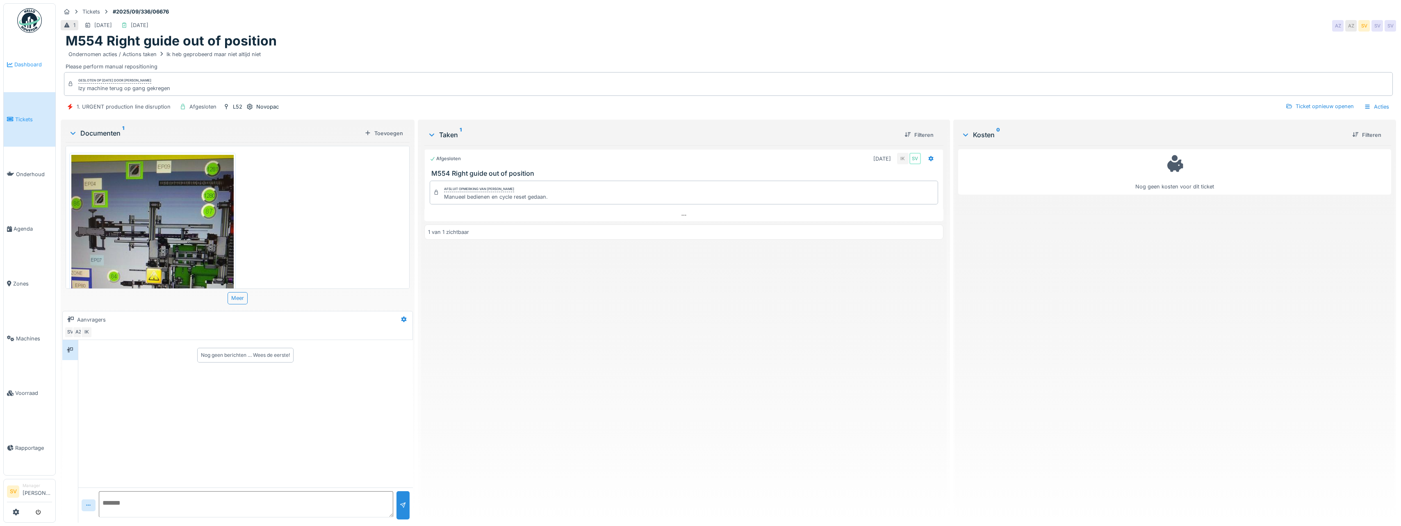
click at [26, 63] on span "Dashboard" at bounding box center [33, 65] width 38 height 8
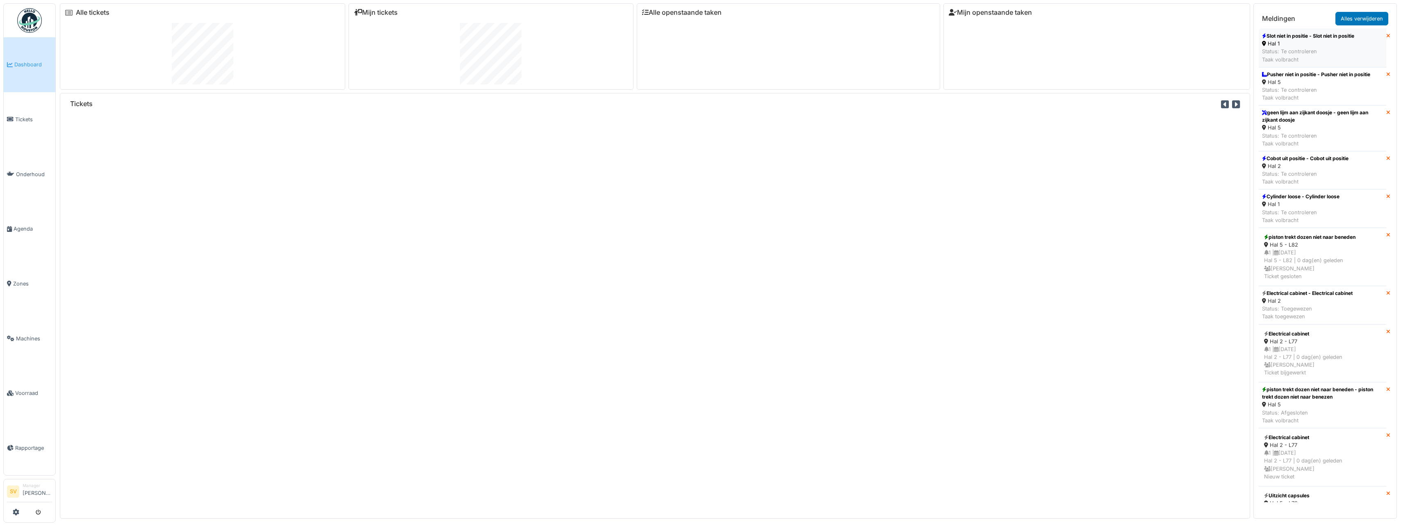
click at [1331, 49] on div "Status: Te controleren Taak volbracht" at bounding box center [1308, 56] width 92 height 16
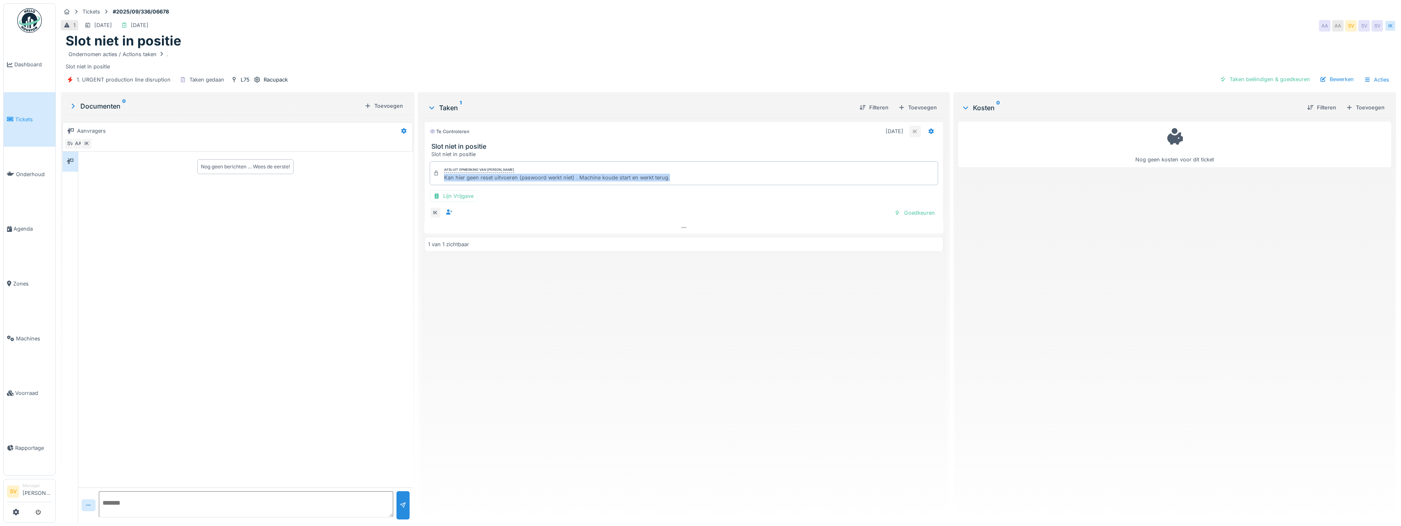
drag, startPoint x: 442, startPoint y: 179, endPoint x: 670, endPoint y: 185, distance: 227.6
click at [670, 185] on div "Afsluit opmerking van Ismail Kosar Kan hier geen reset uitvoeren (paswoord werk…" at bounding box center [684, 173] width 508 height 24
copy div "Kan hier geen reset uitvoeren (paswoord werkt niet) . Machine koude start en we…"
click at [1262, 80] on div "Taken beëindigen & goedkeuren" at bounding box center [1264, 79] width 97 height 11
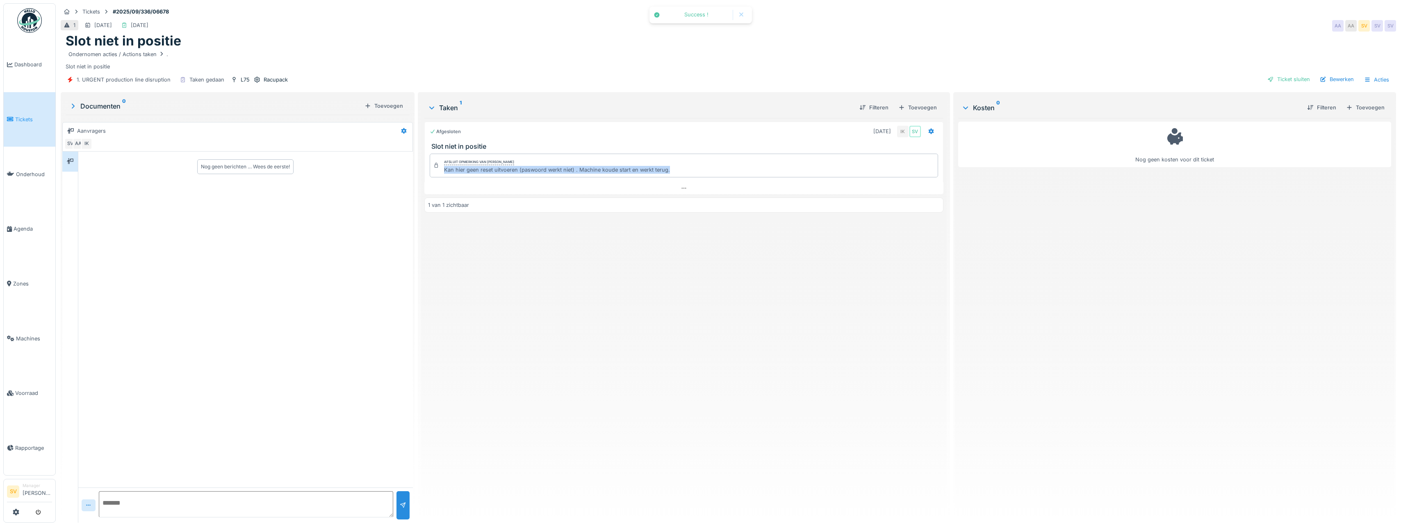
click at [1286, 77] on div "Ticket sluiten" at bounding box center [1288, 79] width 49 height 11
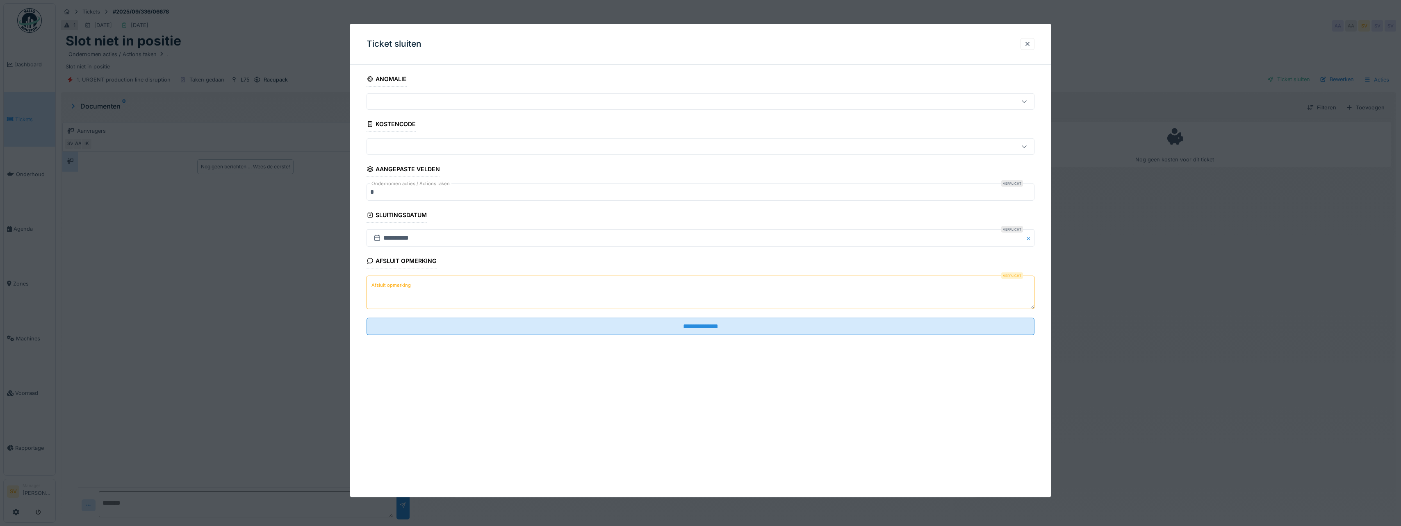
click at [541, 286] on textarea "Afsluit opmerking" at bounding box center [700, 292] width 668 height 34
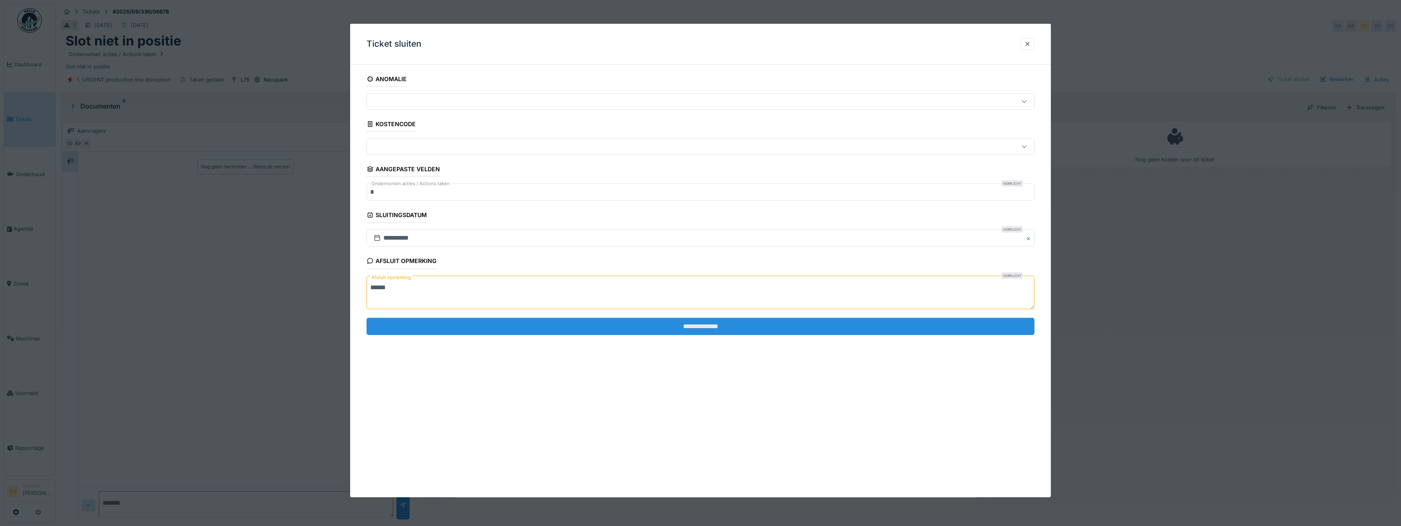
type textarea "******"
click at [601, 324] on input "**********" at bounding box center [700, 326] width 668 height 17
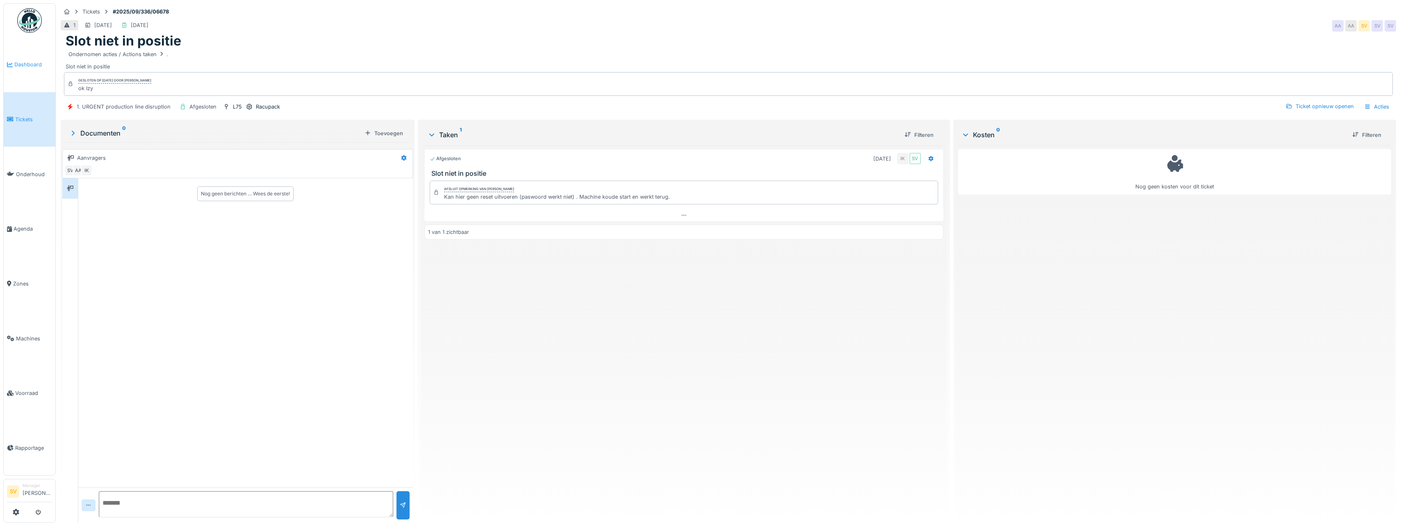
click at [27, 65] on span "Dashboard" at bounding box center [33, 65] width 38 height 8
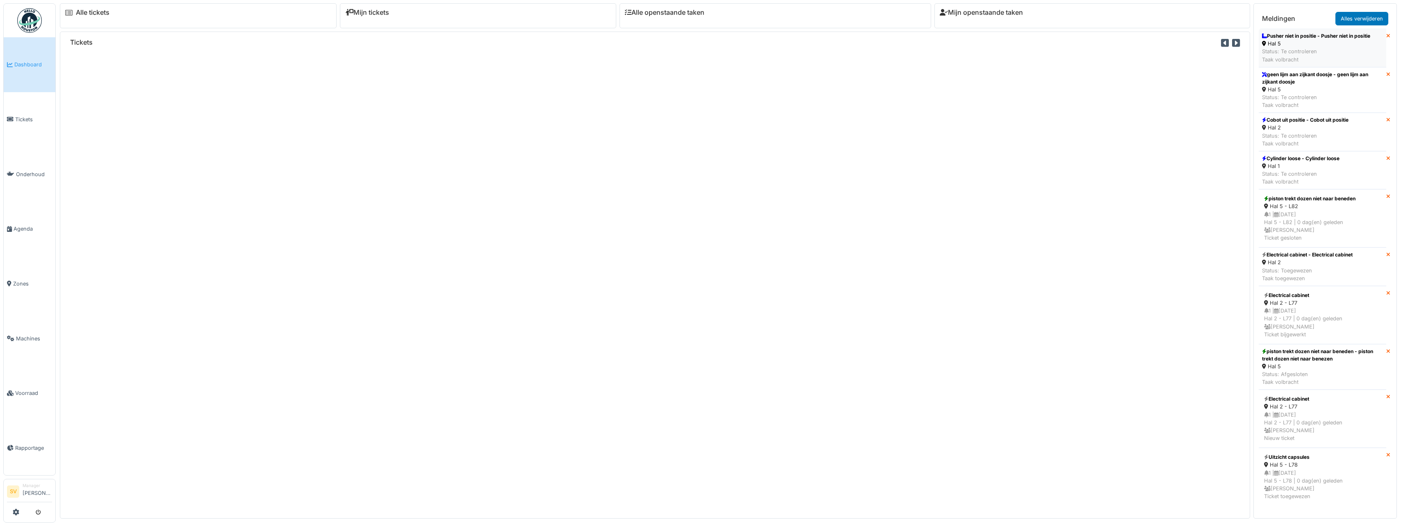
click at [1304, 48] on div "Status: Te controleren Taak volbracht" at bounding box center [1316, 56] width 108 height 16
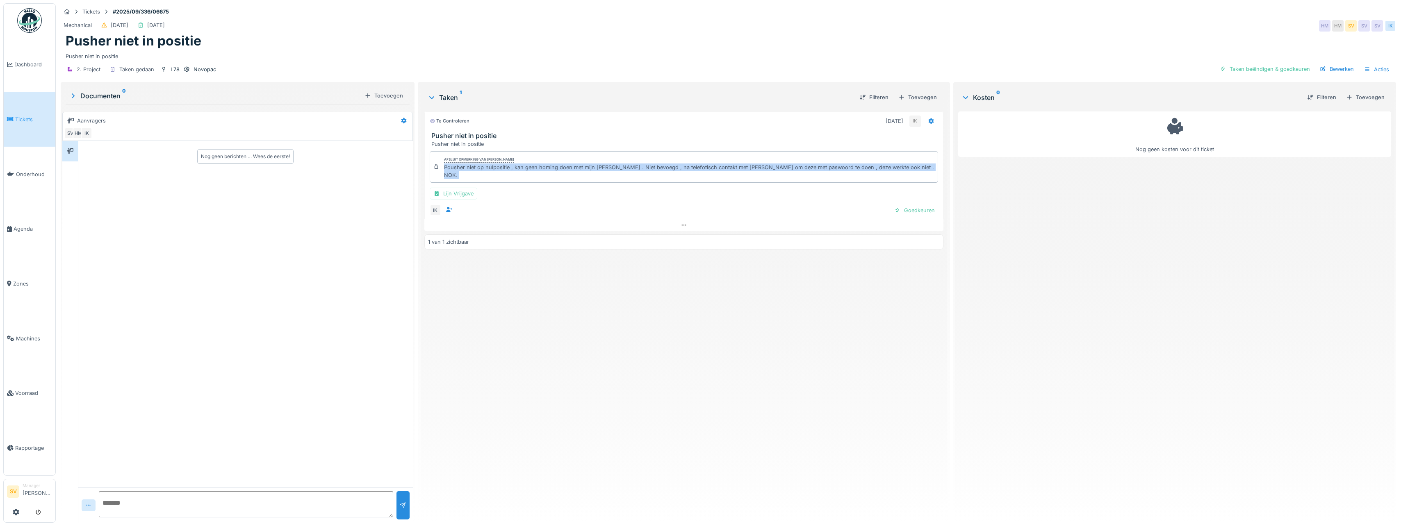
drag, startPoint x: 442, startPoint y: 166, endPoint x: 869, endPoint y: 176, distance: 427.2
click at [869, 176] on div "Afsluit opmerking van Ismail Kosar Pousher niet op nulpositie , kan geen homing…" at bounding box center [683, 184] width 519 height 72
copy div "Pousher niet op nulpositie , kan geen homing doen met mijn bach . Niet bevoegd …"
click at [1332, 69] on div "Bewerken" at bounding box center [1336, 69] width 41 height 11
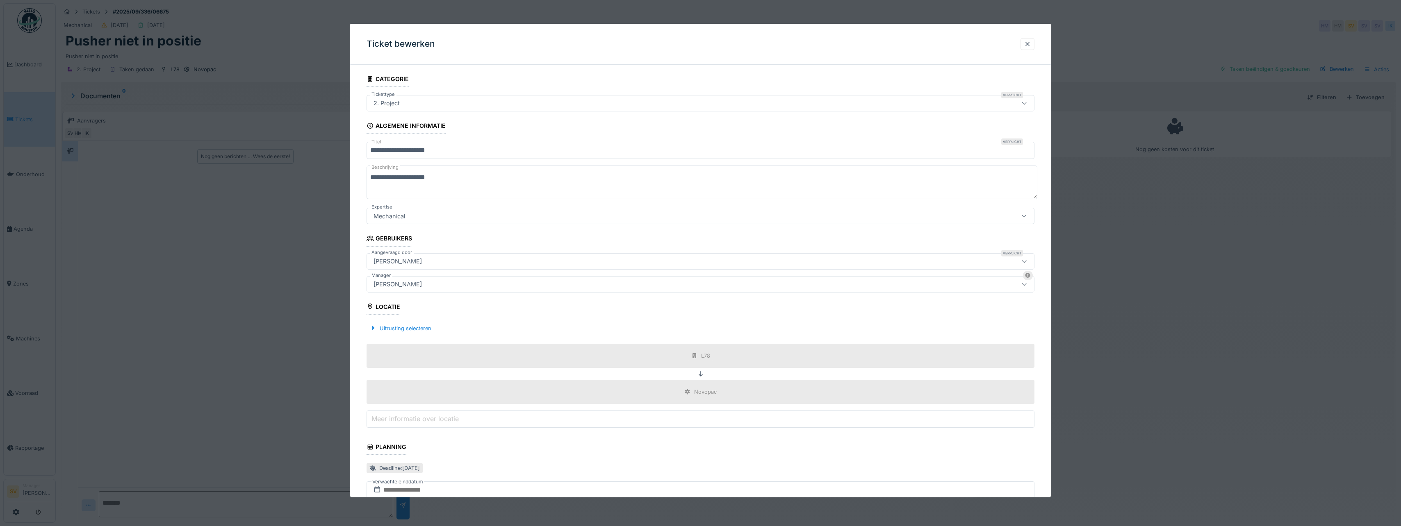
click at [453, 280] on div "[PERSON_NAME]" at bounding box center [663, 284] width 587 height 9
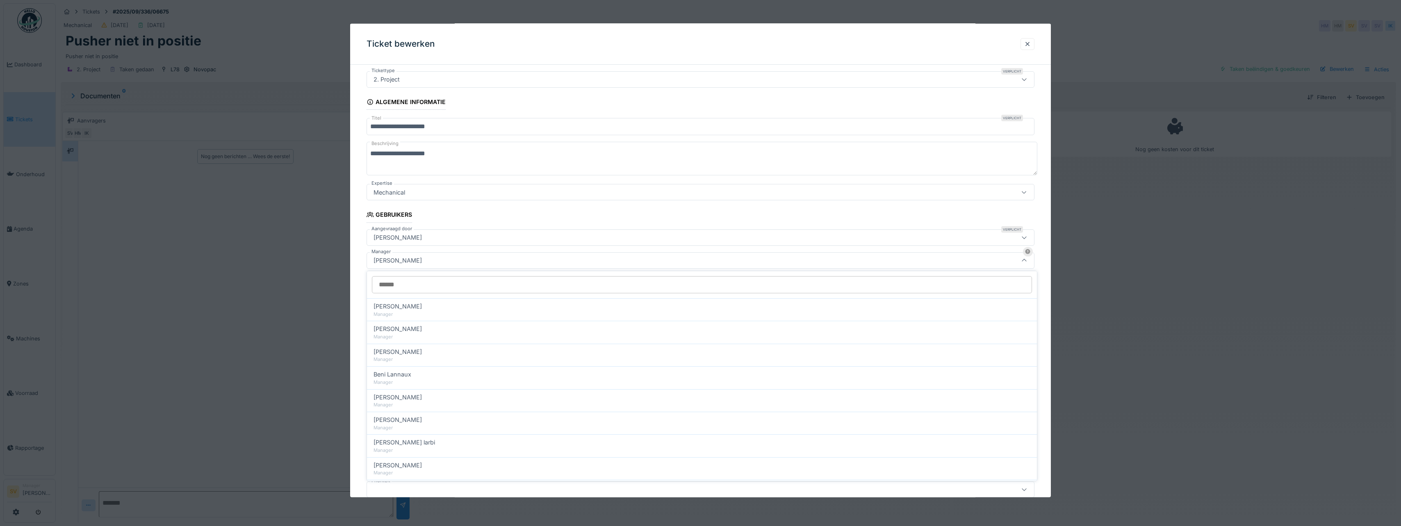
click at [424, 289] on input "Manager" at bounding box center [702, 284] width 660 height 17
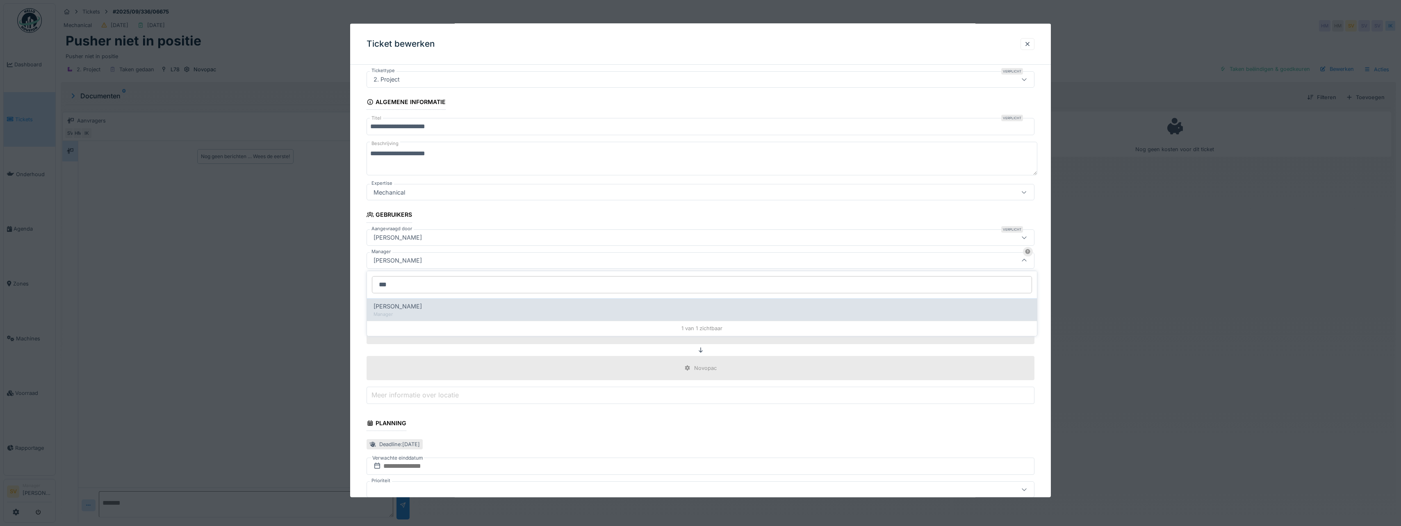
type input "***"
click at [409, 305] on span "Jasper De wit" at bounding box center [397, 306] width 48 height 9
type input "****"
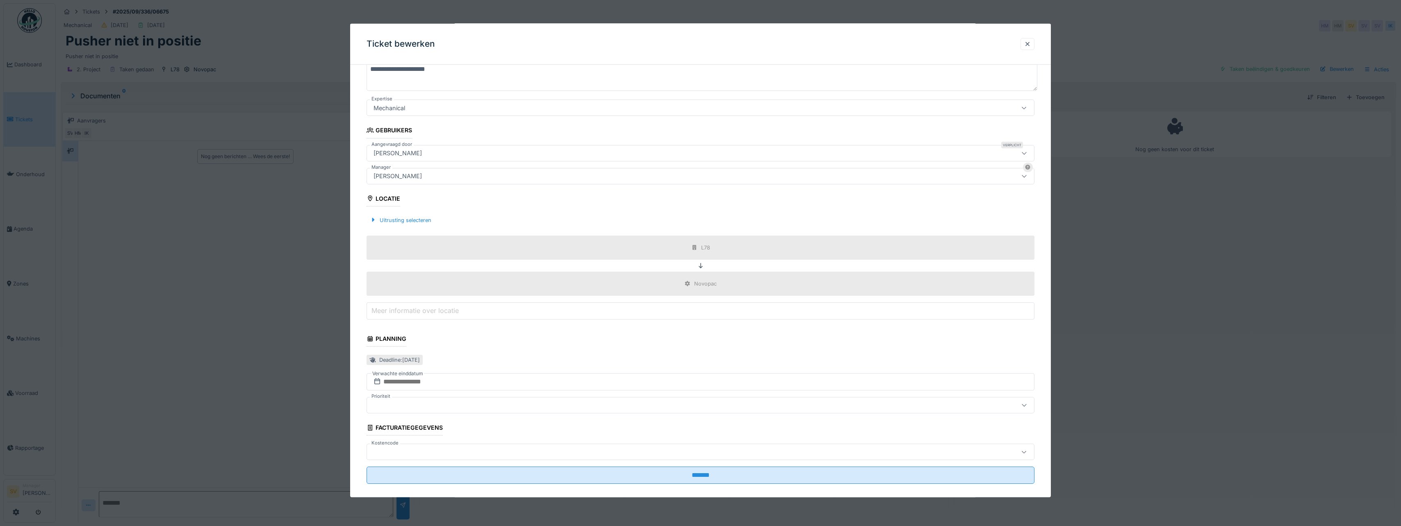
scroll to position [118, 0]
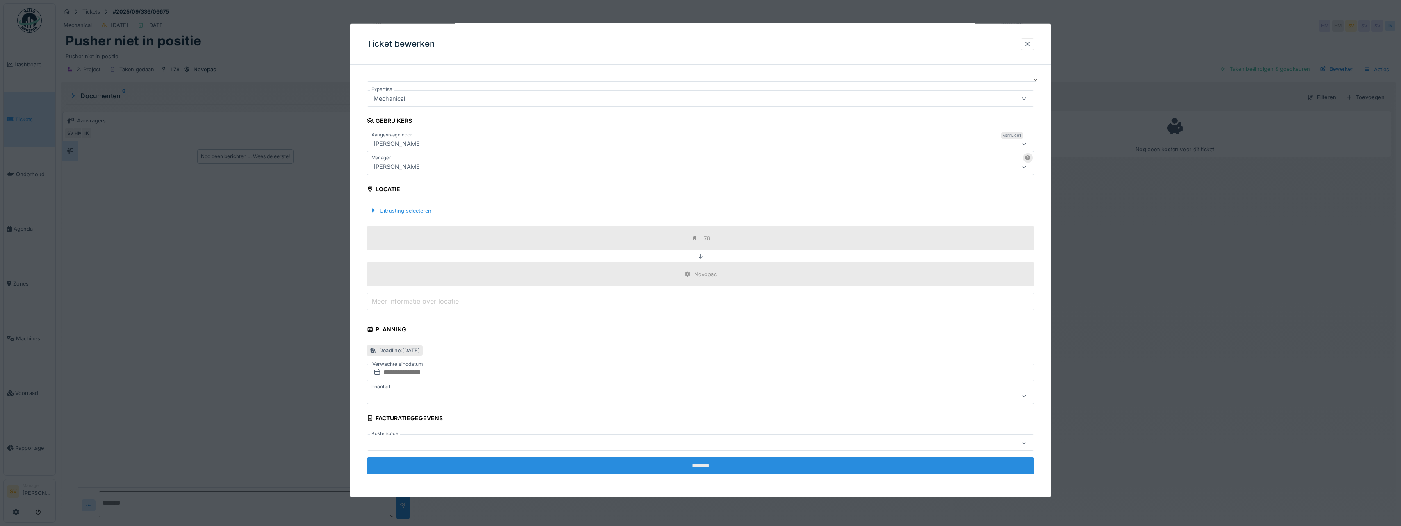
click at [698, 466] on input "*******" at bounding box center [700, 465] width 668 height 17
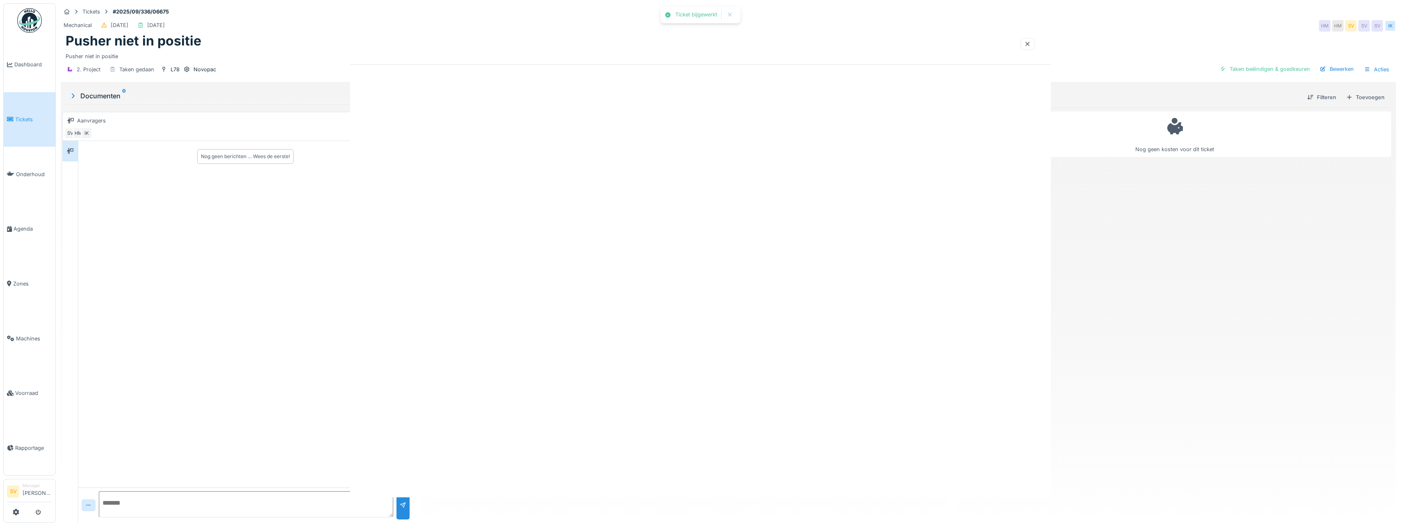
scroll to position [0, 0]
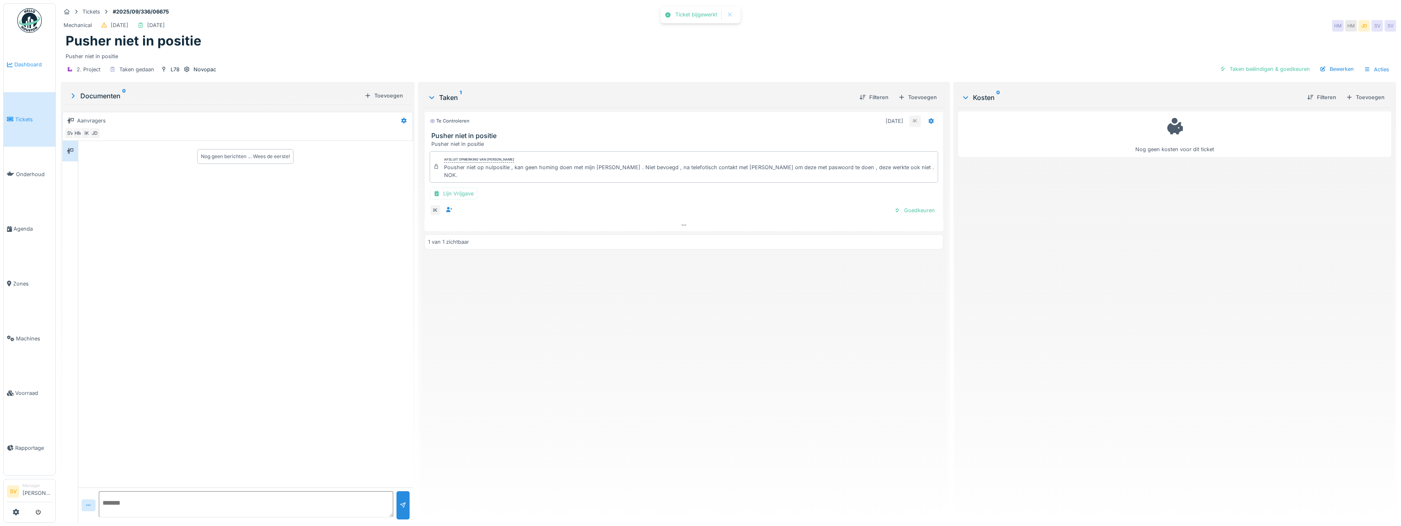
click at [25, 62] on span "Dashboard" at bounding box center [33, 65] width 38 height 8
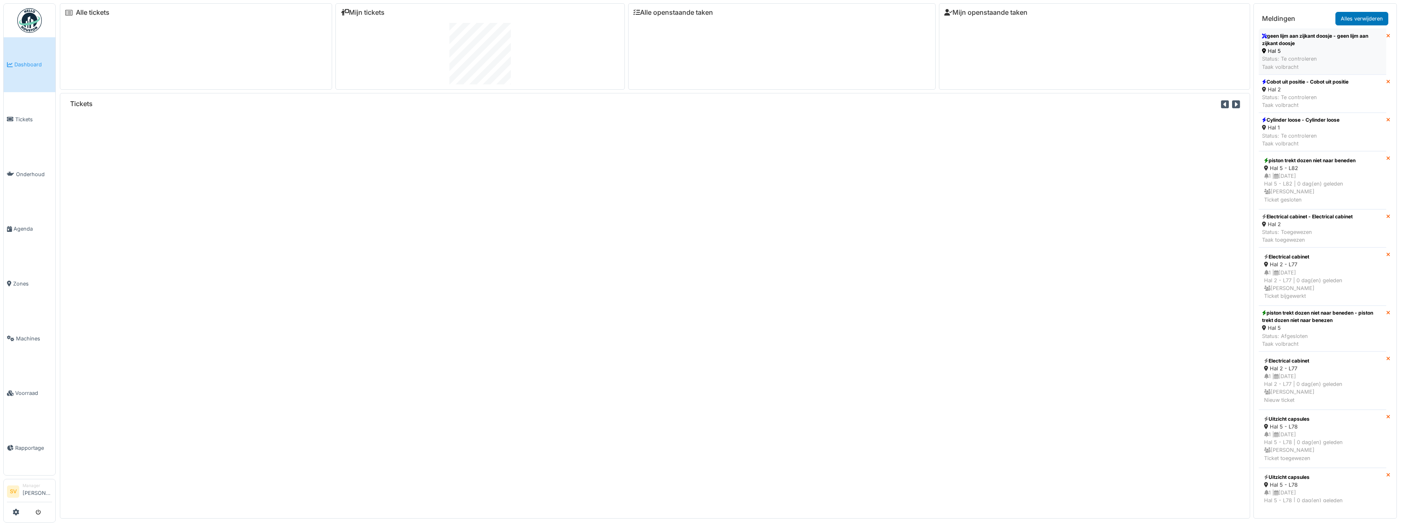
click at [1324, 55] on div "Status: Te controleren Taak volbracht" at bounding box center [1322, 63] width 121 height 16
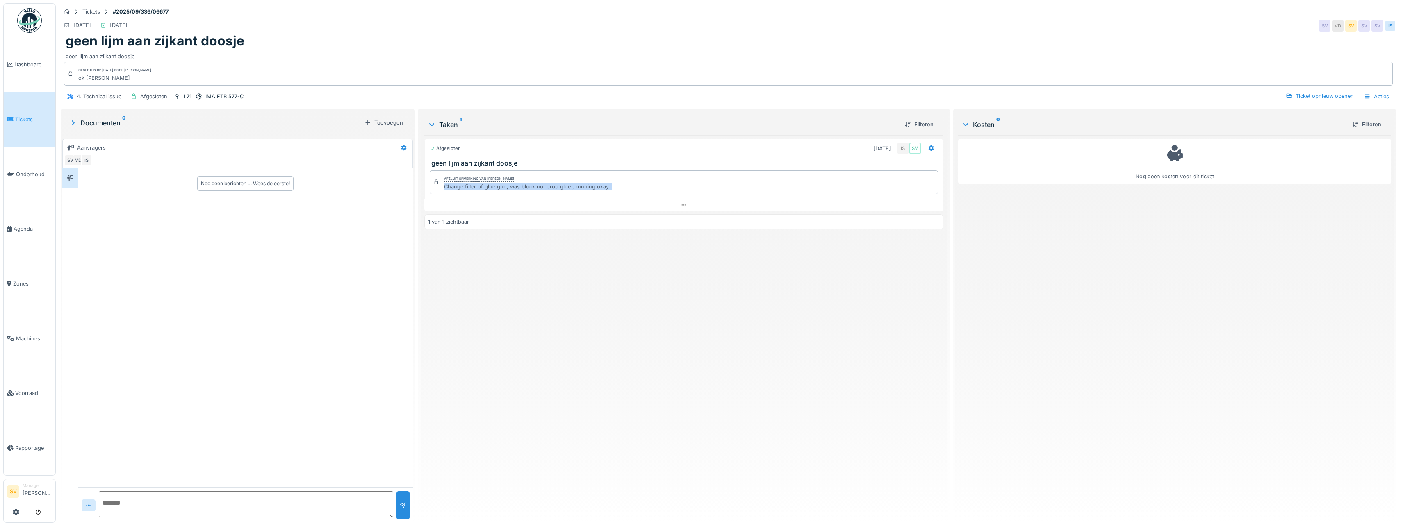
drag, startPoint x: 442, startPoint y: 186, endPoint x: 610, endPoint y: 193, distance: 168.2
click at [610, 193] on div "Afsluit opmerking van Ismail Sewilam Change filter of glue gun, was block not d…" at bounding box center [684, 183] width 508 height 24
copy div "Change filter of glue gun, was block not drop glue , running okay ."
click at [1317, 93] on div "Ticket opnieuw openen" at bounding box center [1319, 96] width 75 height 11
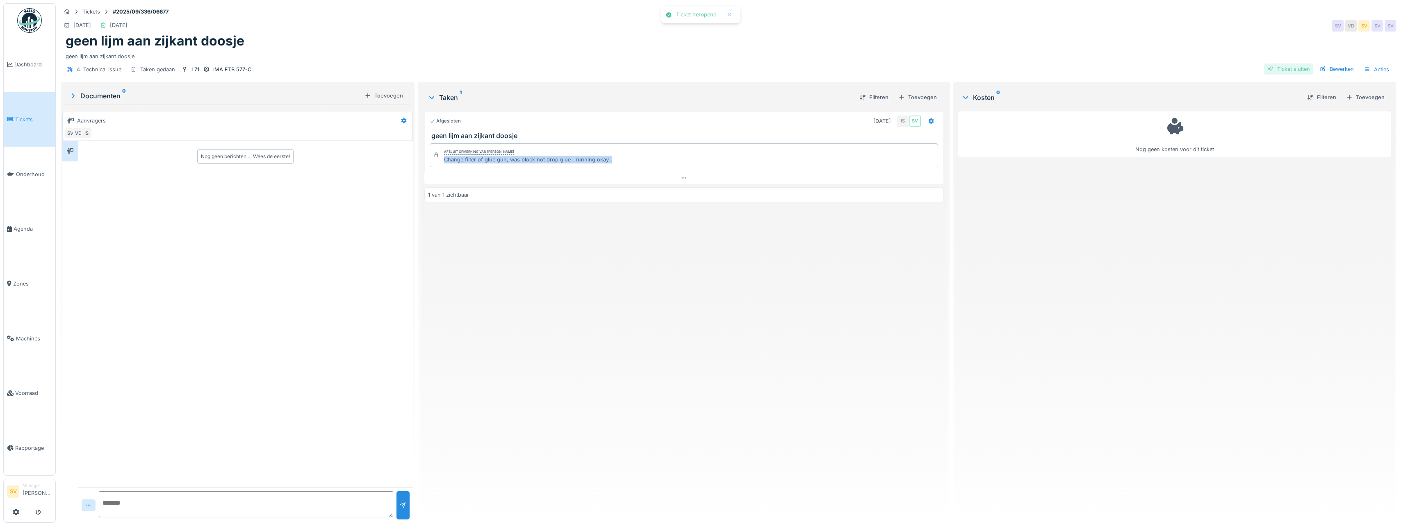
click at [1294, 71] on div "Ticket sluiten" at bounding box center [1288, 69] width 49 height 11
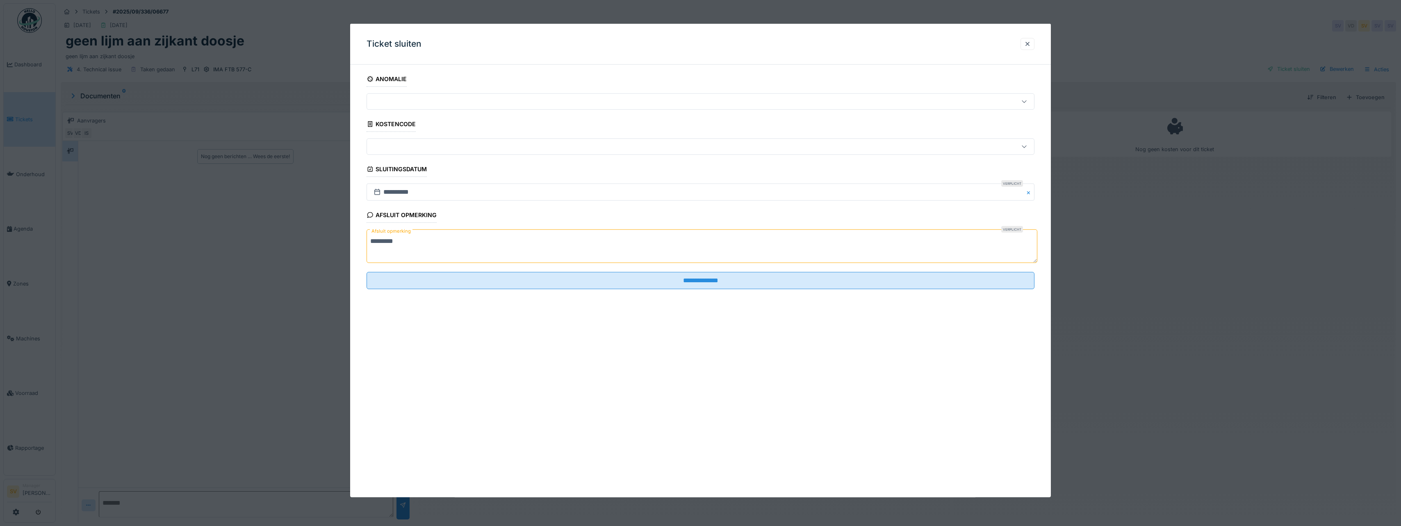
click at [551, 231] on textarea "*********" at bounding box center [701, 247] width 671 height 34
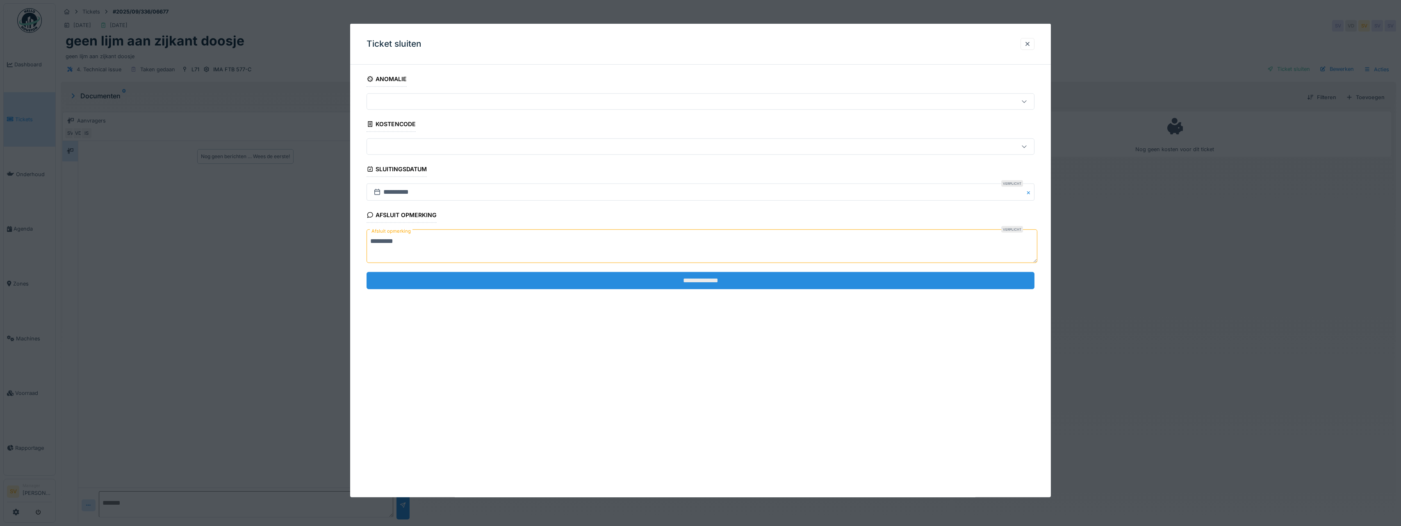
click at [696, 280] on input "**********" at bounding box center [700, 280] width 668 height 17
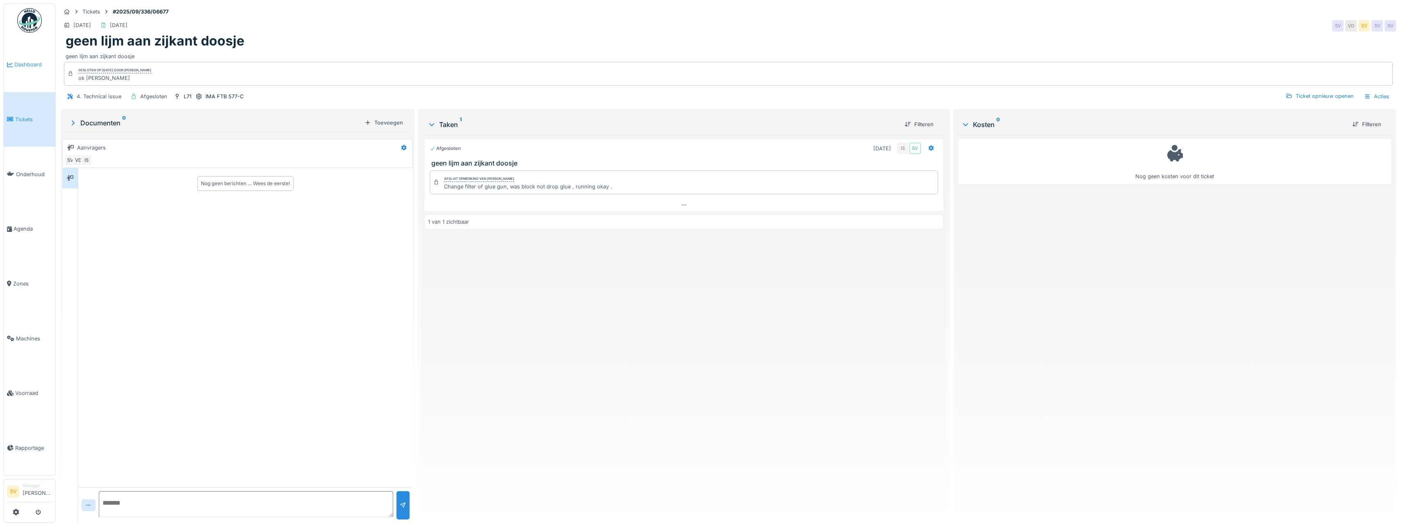
click at [26, 64] on span "Dashboard" at bounding box center [33, 65] width 38 height 8
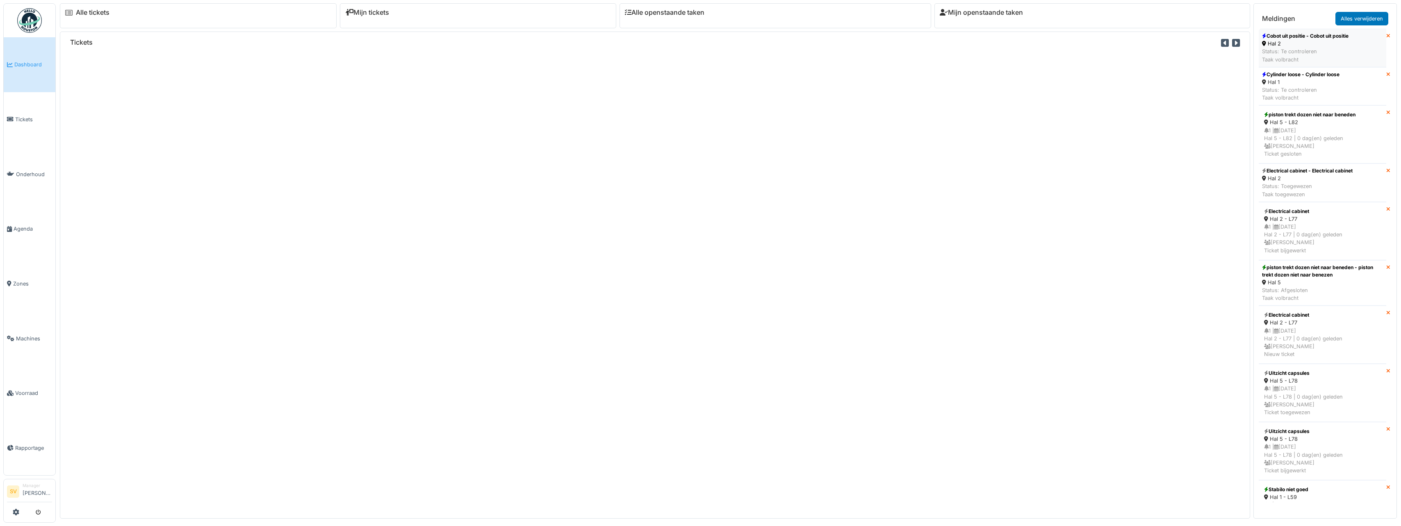
click at [1328, 55] on div "Status: Te controleren Taak volbracht" at bounding box center [1305, 56] width 86 height 16
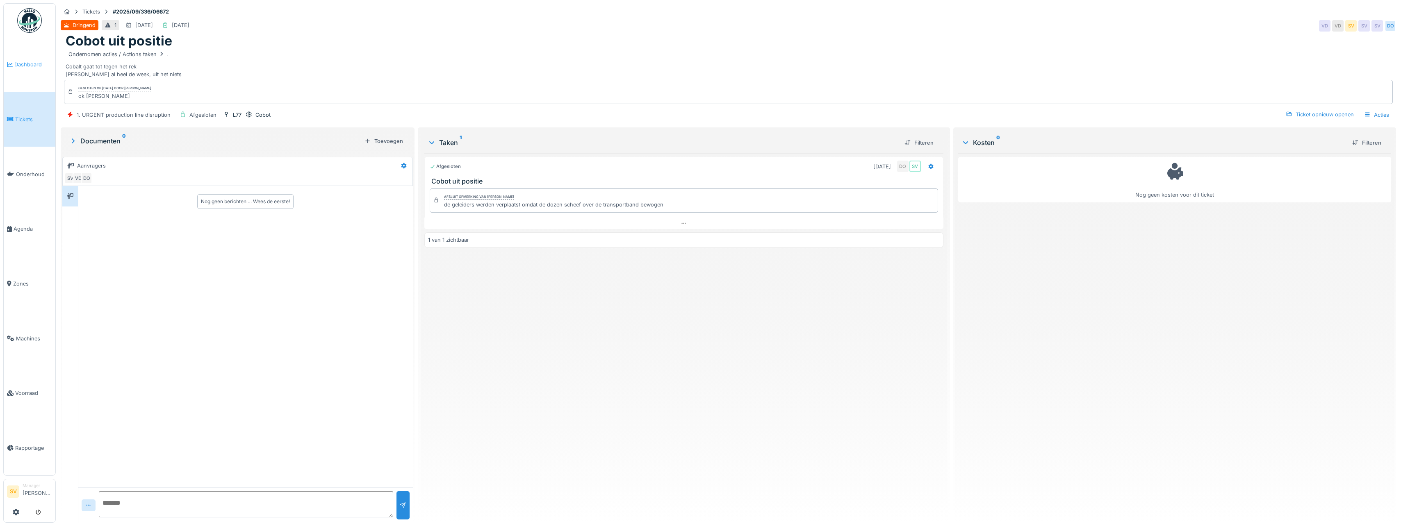
click at [30, 61] on span "Dashboard" at bounding box center [33, 65] width 38 height 8
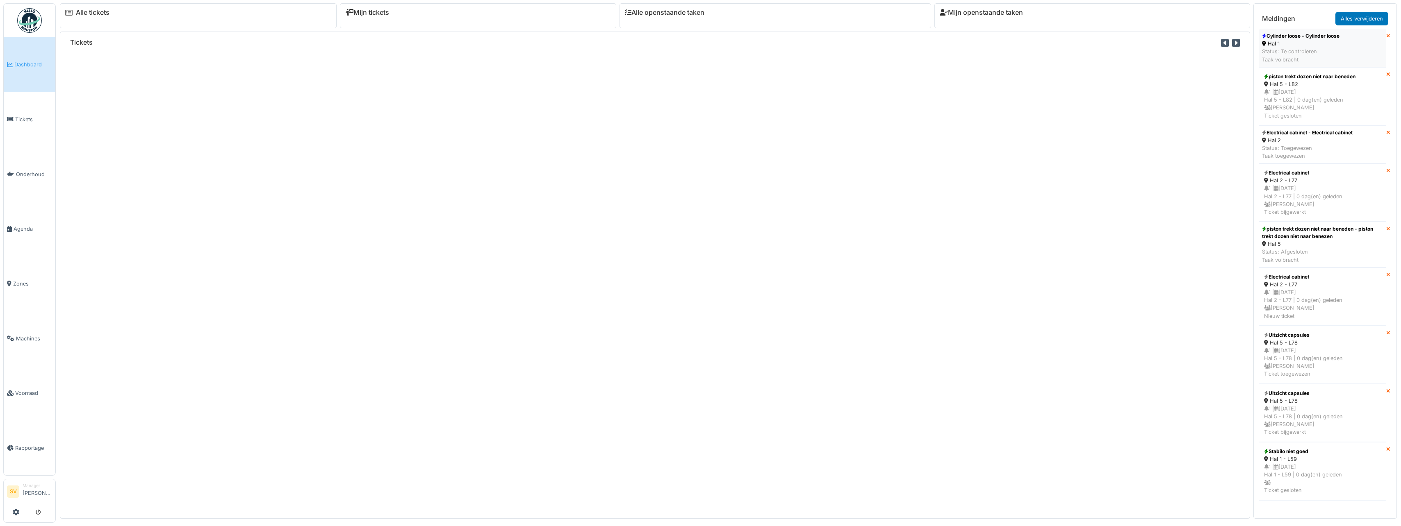
click at [1278, 48] on div "Status: Te controleren Taak volbracht" at bounding box center [1300, 56] width 77 height 16
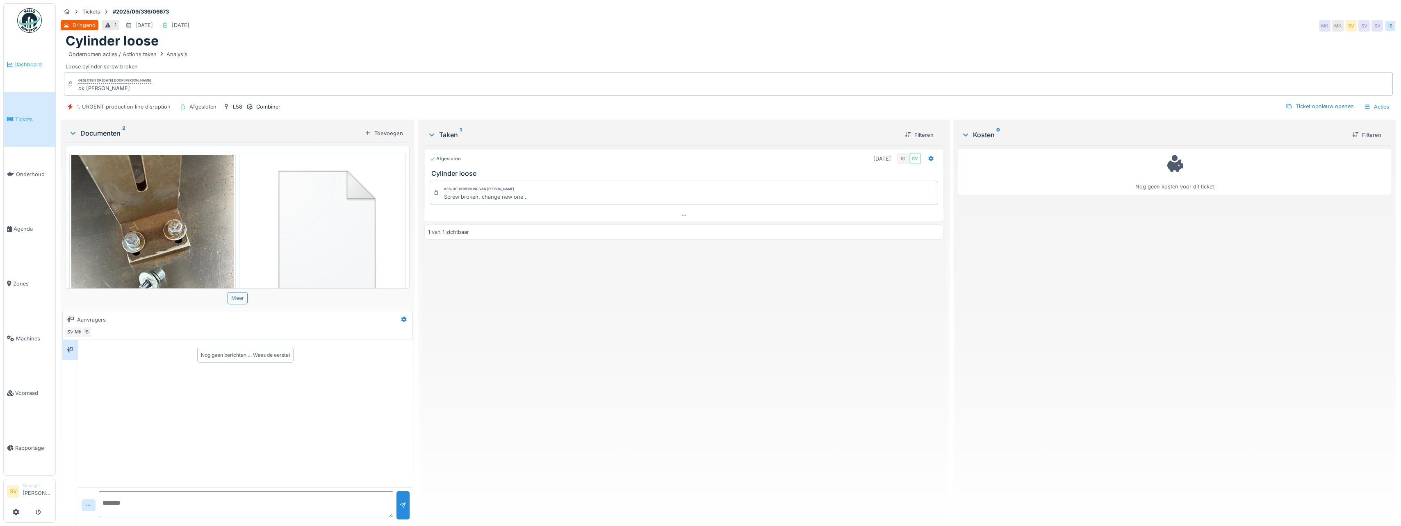
click at [31, 64] on span "Dashboard" at bounding box center [33, 65] width 38 height 8
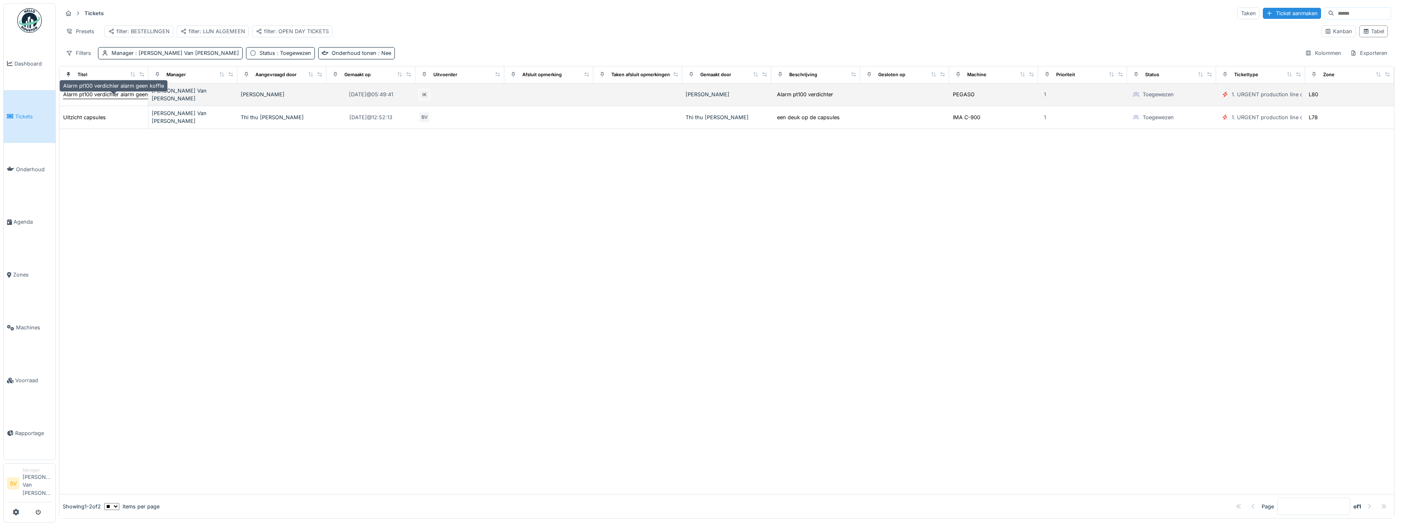
click at [101, 98] on div "Alarm pt100 verdichier alarm geen koffie" at bounding box center [113, 95] width 101 height 8
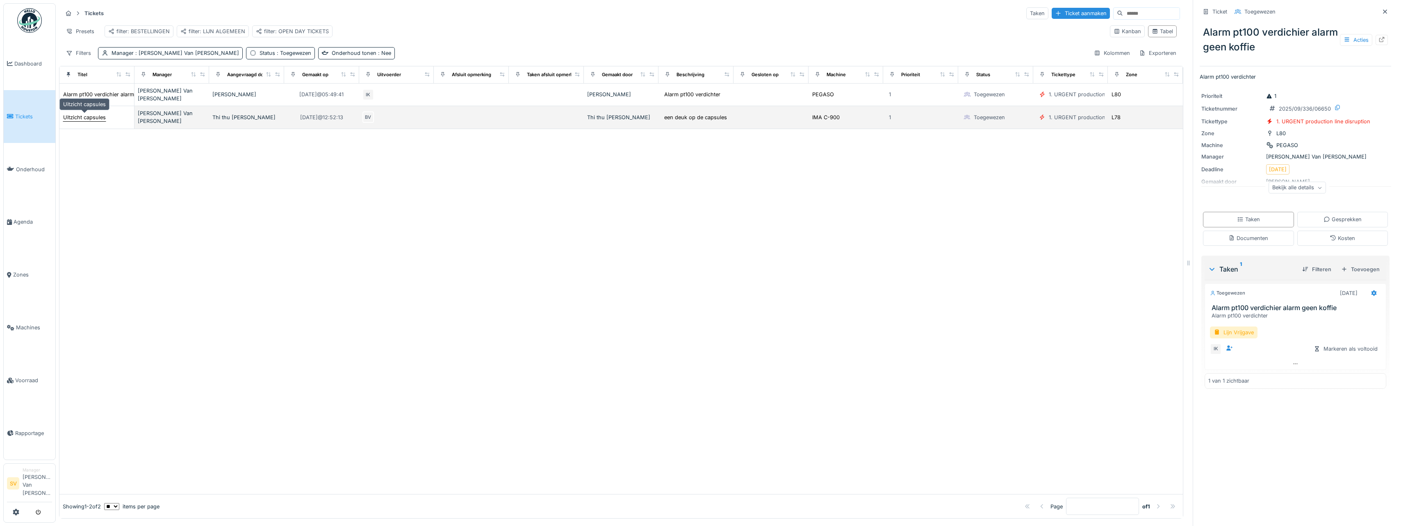
click at [91, 118] on div "Uitzicht capsules" at bounding box center [84, 118] width 43 height 8
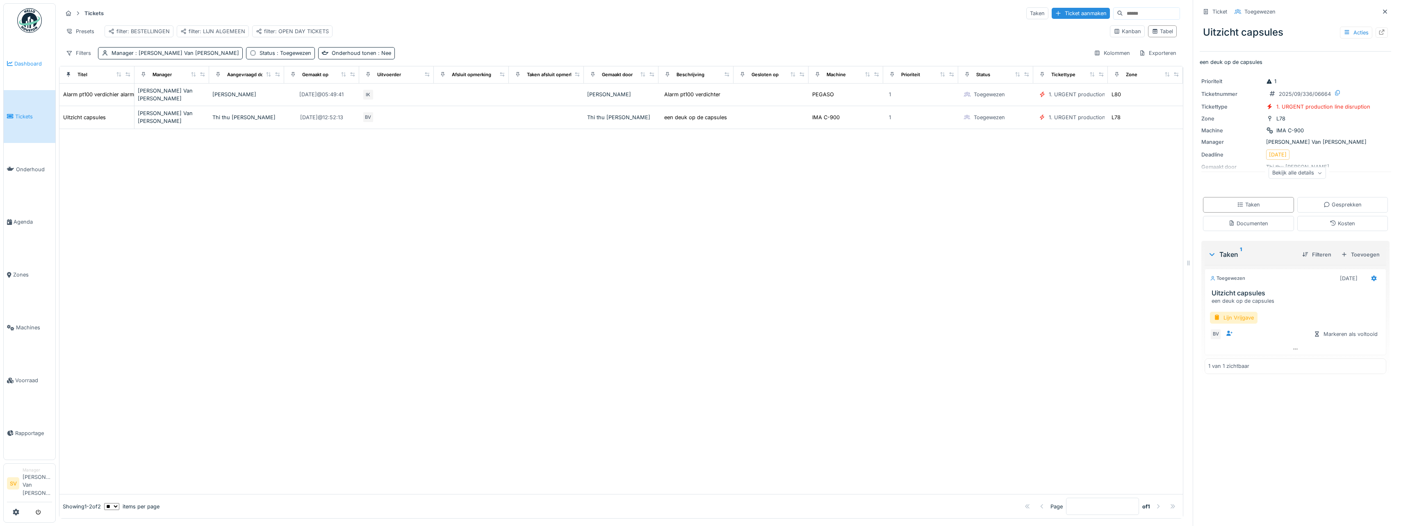
click at [25, 65] on span "Dashboard" at bounding box center [33, 64] width 38 height 8
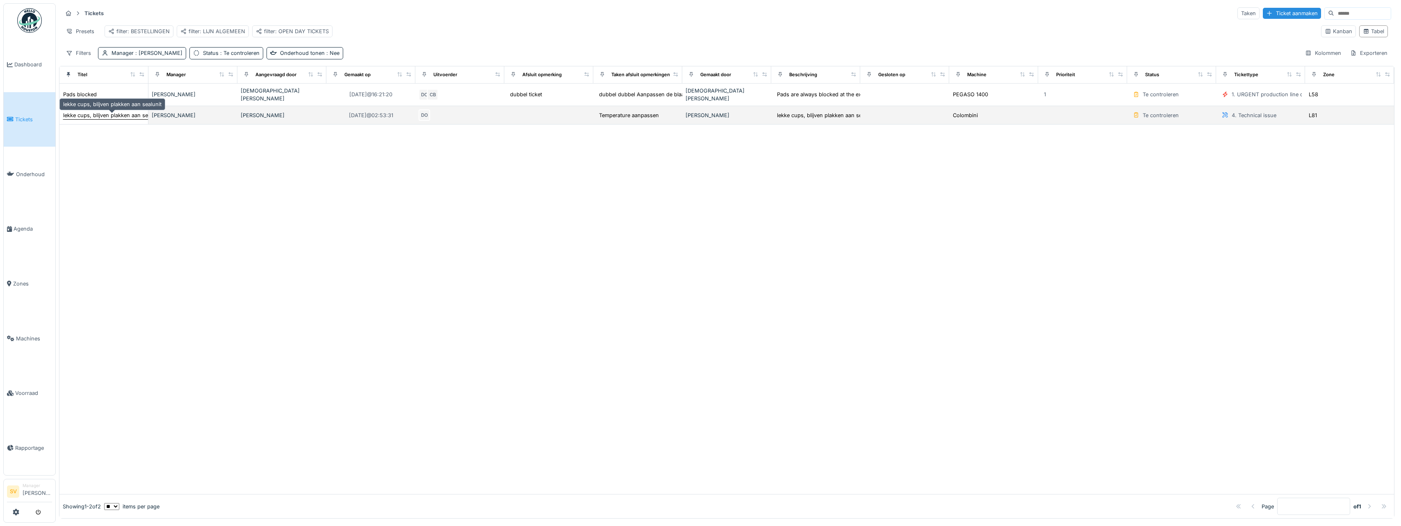
click at [100, 119] on div "lekke cups, blijven plakken aan sealunit" at bounding box center [112, 115] width 98 height 8
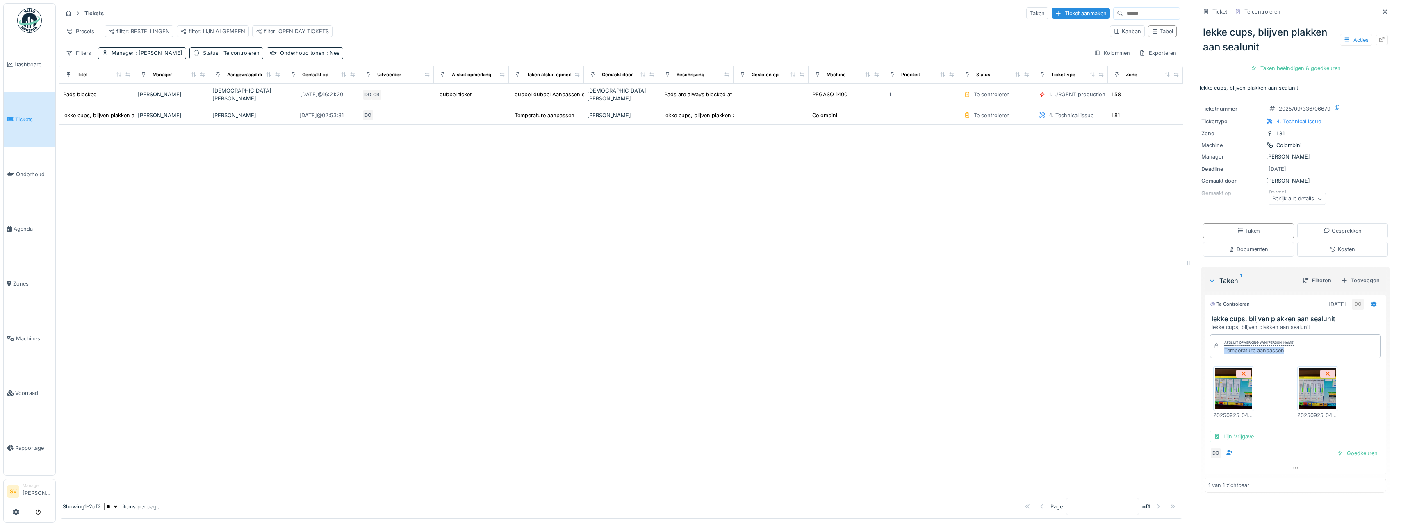
drag, startPoint x: 1216, startPoint y: 351, endPoint x: 1285, endPoint y: 352, distance: 68.5
click at [1285, 352] on div "Afsluit opmerking van [PERSON_NAME] Temperature aanpassen" at bounding box center [1295, 346] width 171 height 24
copy div "Temperature aanpassen"
click at [1294, 68] on div "Taken beëindigen & goedkeuren" at bounding box center [1295, 68] width 97 height 11
click at [1292, 68] on div "Ticket sluiten" at bounding box center [1295, 68] width 49 height 11
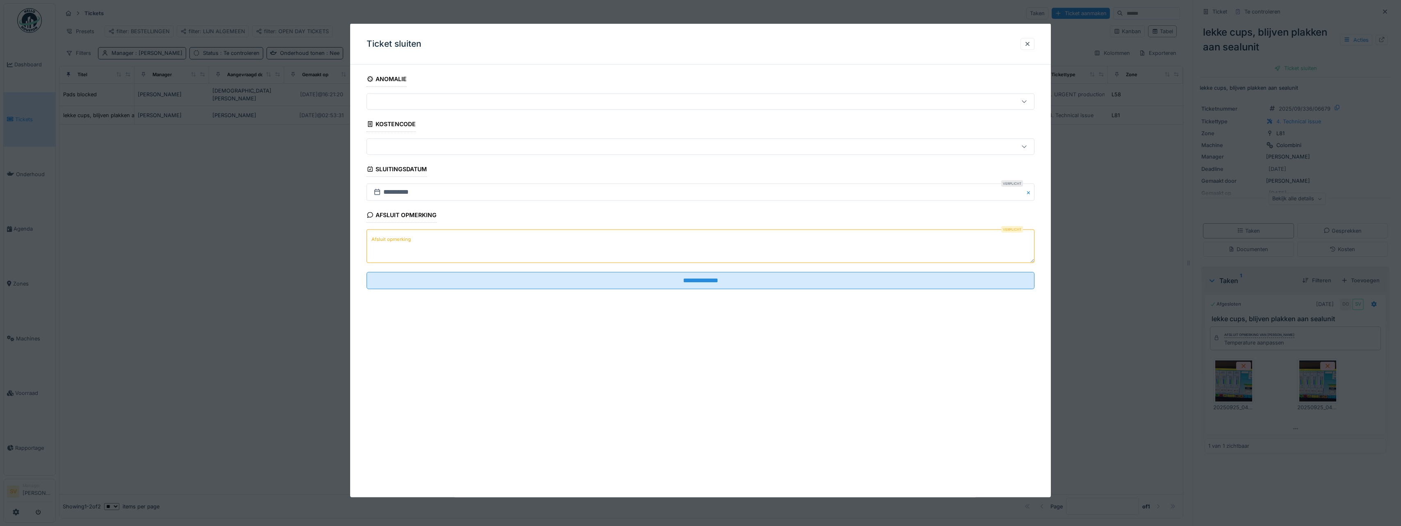
click at [711, 255] on textarea "Afsluit opmerking" at bounding box center [700, 247] width 668 height 34
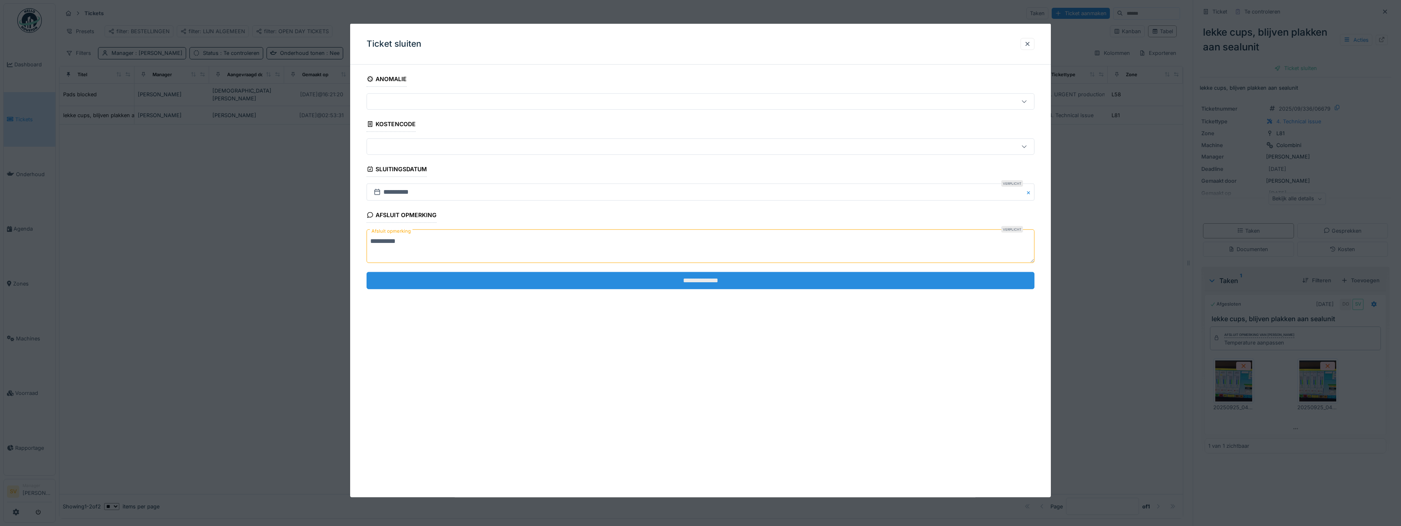
type textarea "*********"
click at [700, 280] on input "**********" at bounding box center [700, 280] width 668 height 17
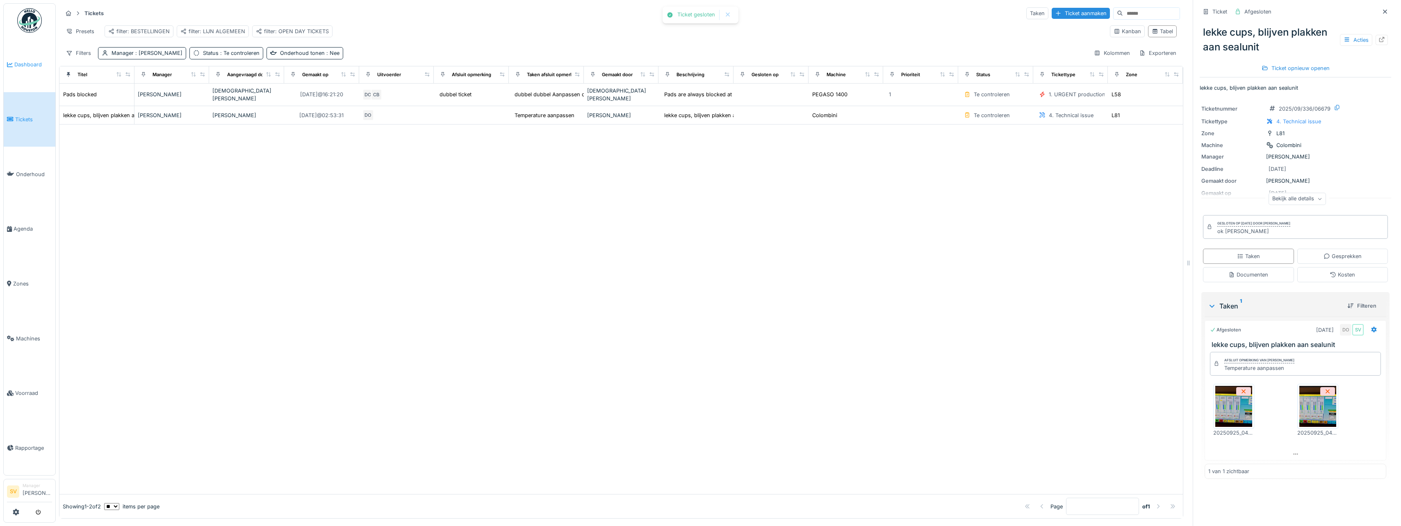
click at [24, 64] on span "Dashboard" at bounding box center [33, 65] width 38 height 8
